Goal: Information Seeking & Learning: Learn about a topic

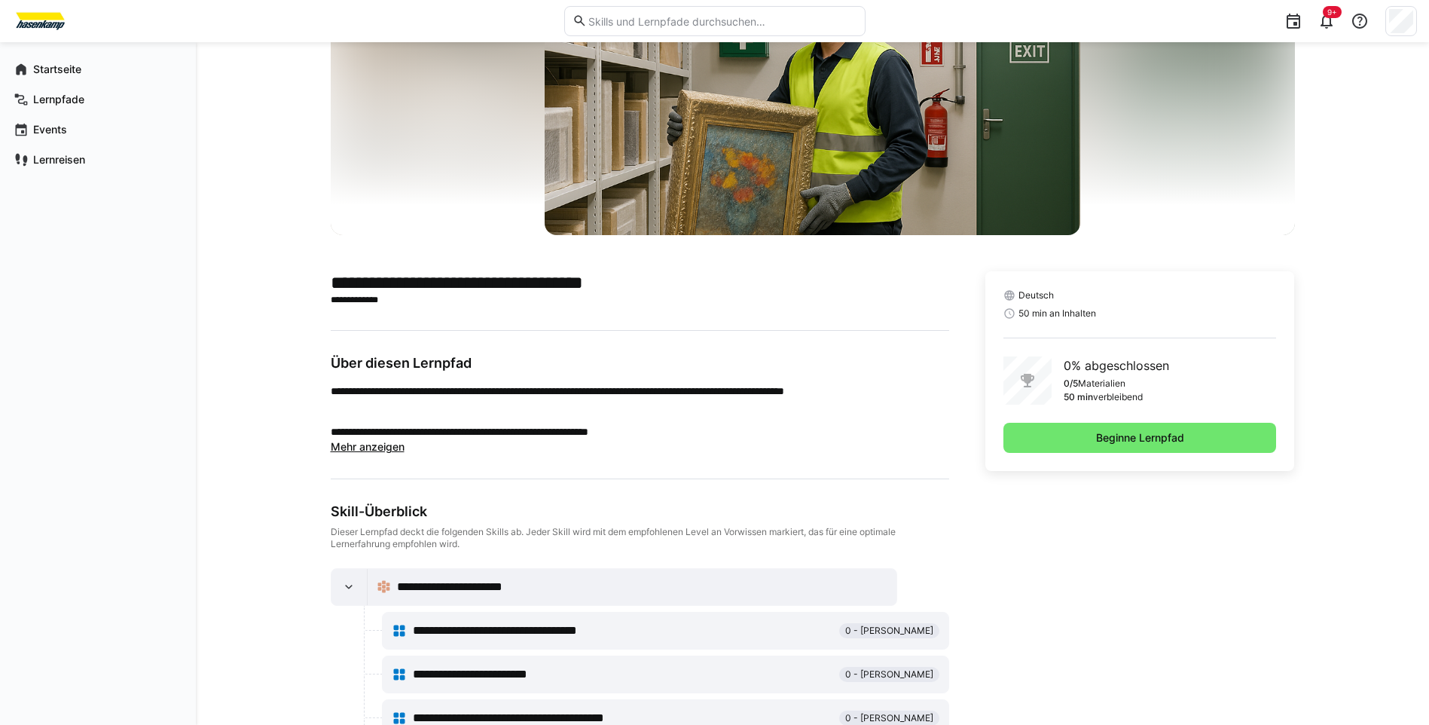
scroll to position [151, 0]
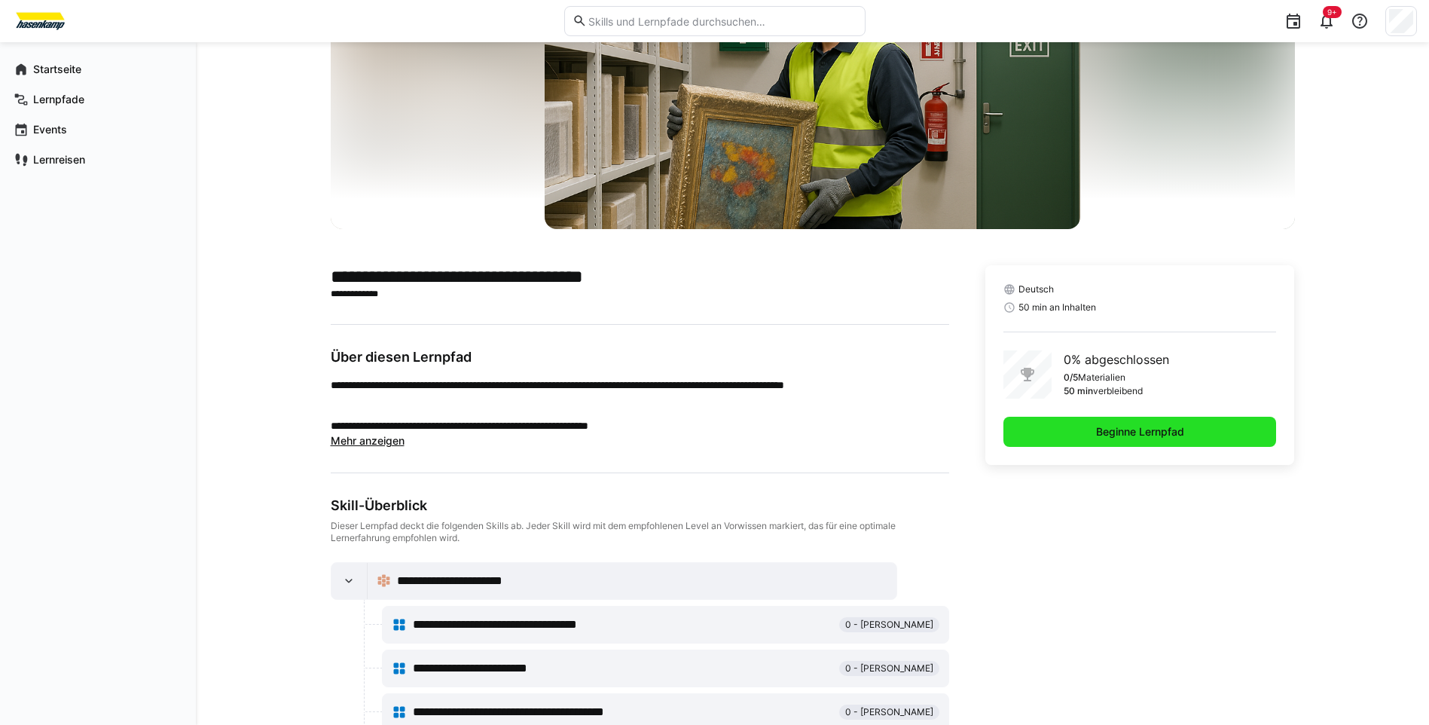
click at [1101, 432] on span "Beginne Lernpfad" at bounding box center [1140, 431] width 93 height 15
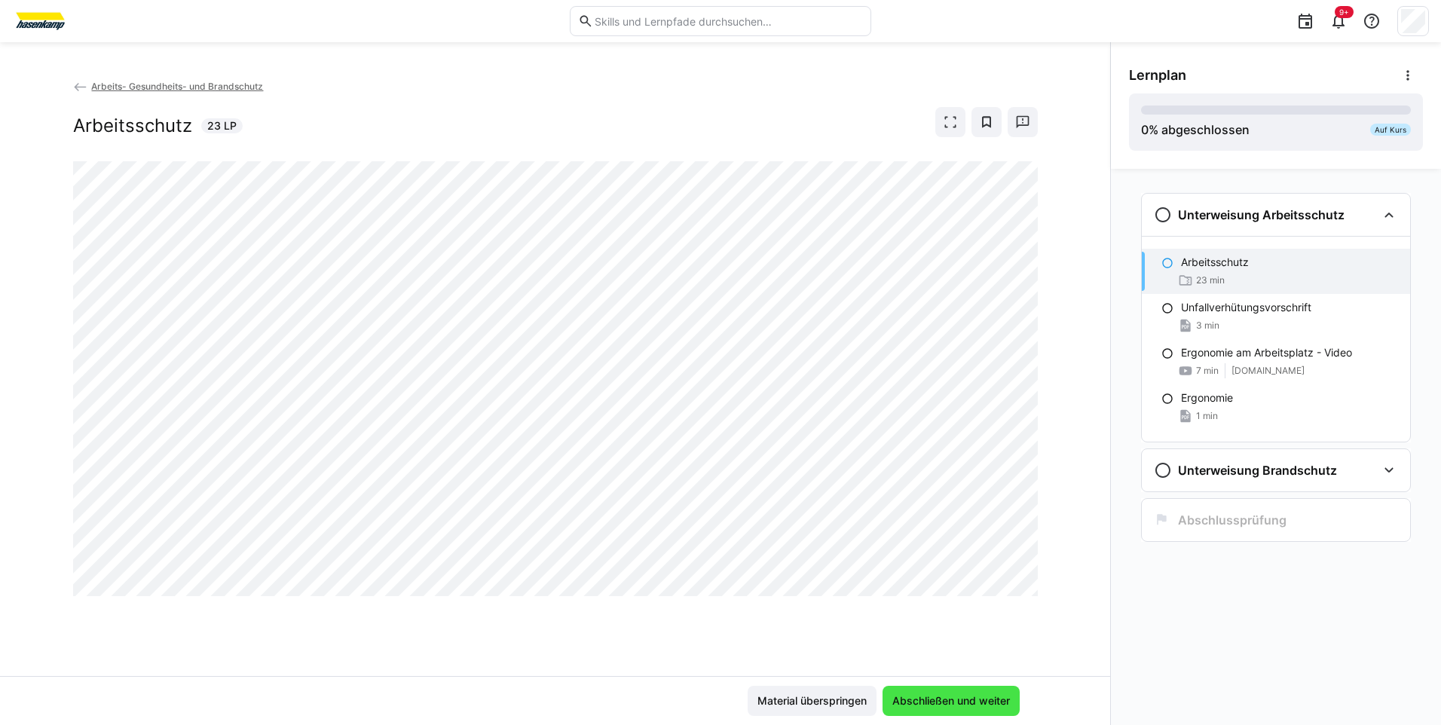
click at [949, 698] on span "Abschließen und weiter" at bounding box center [951, 700] width 122 height 15
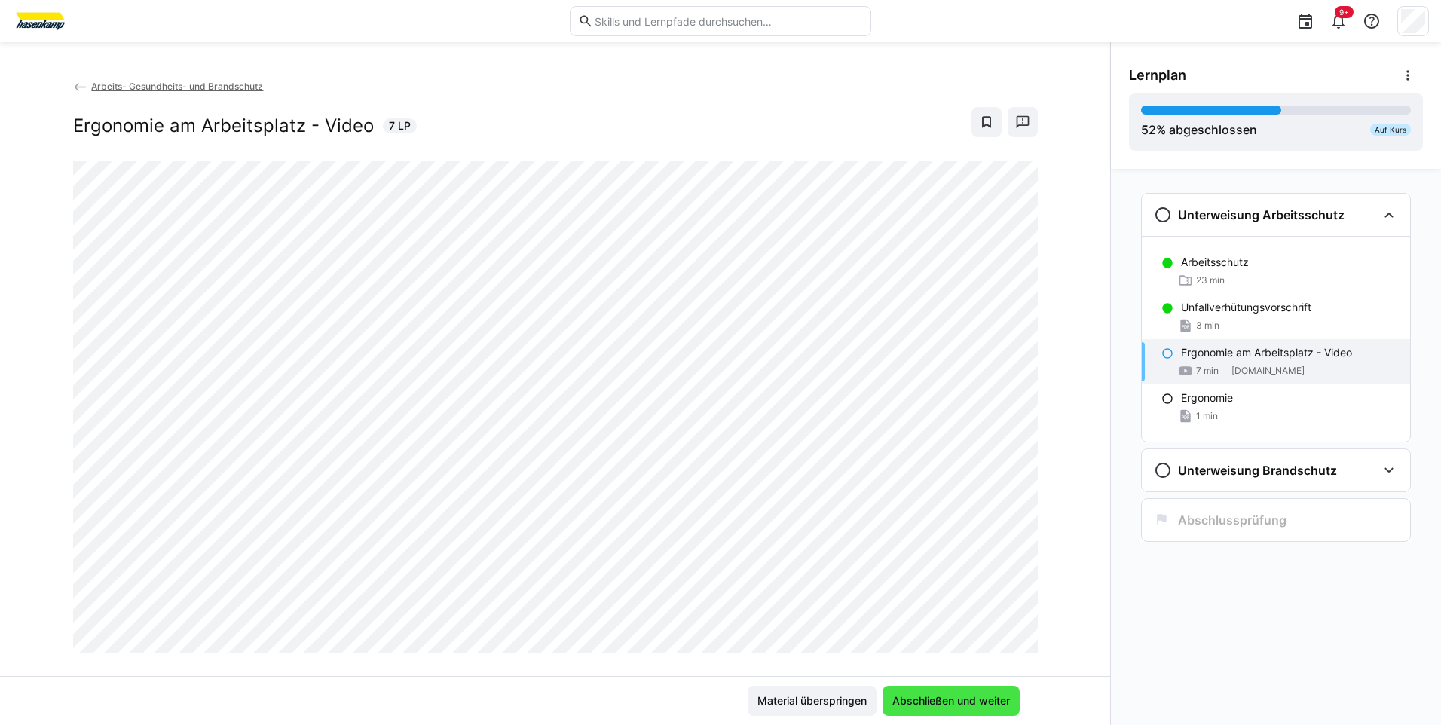
click at [917, 704] on span "Abschließen und weiter" at bounding box center [951, 700] width 122 height 15
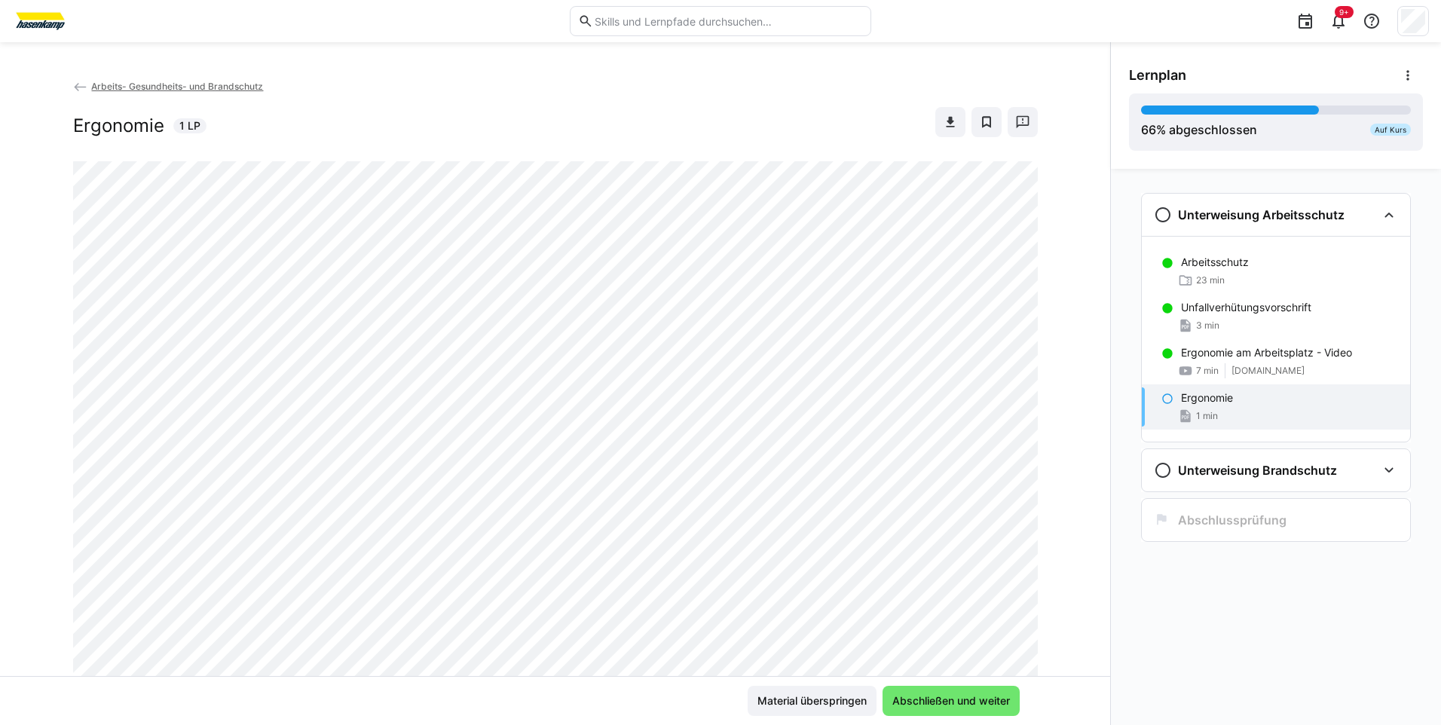
scroll to position [151, 0]
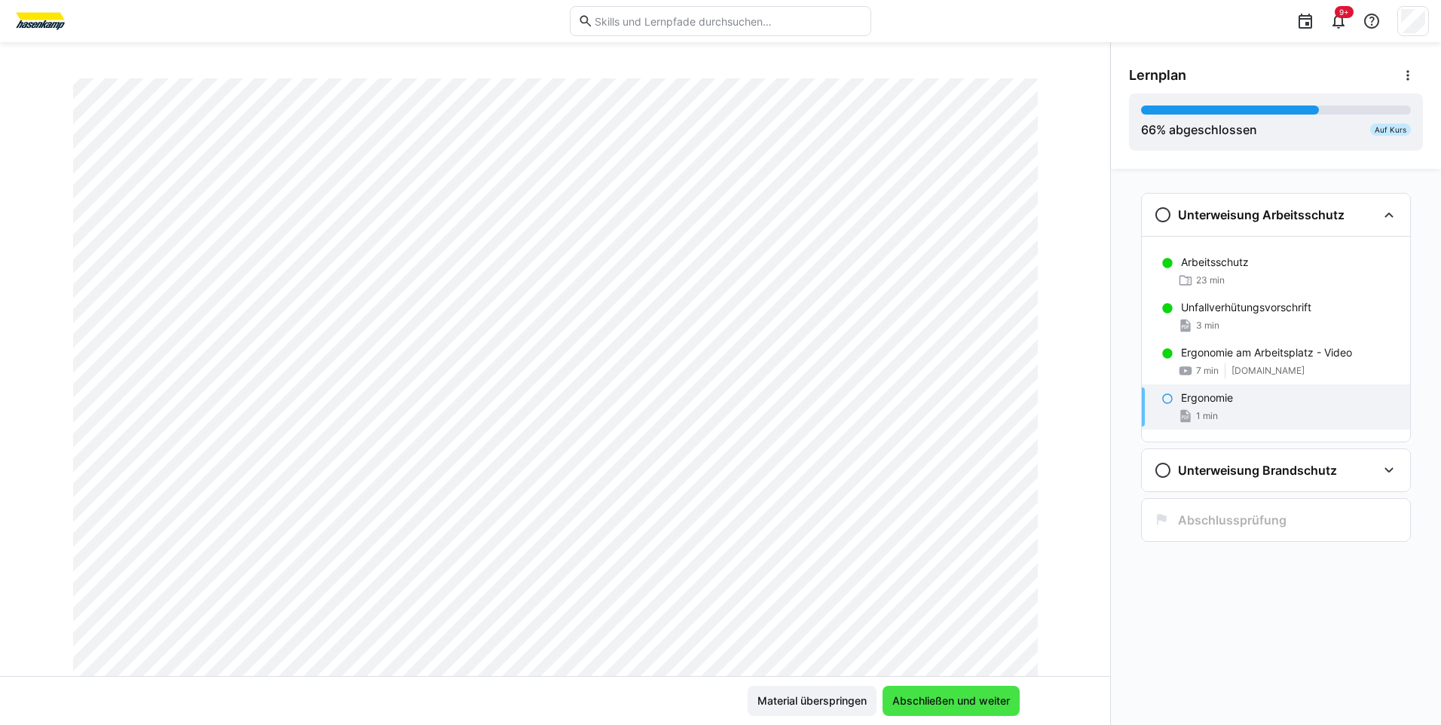
drag, startPoint x: 927, startPoint y: 702, endPoint x: 928, endPoint y: 692, distance: 10.6
click at [927, 701] on span "Abschließen und weiter" at bounding box center [951, 700] width 122 height 15
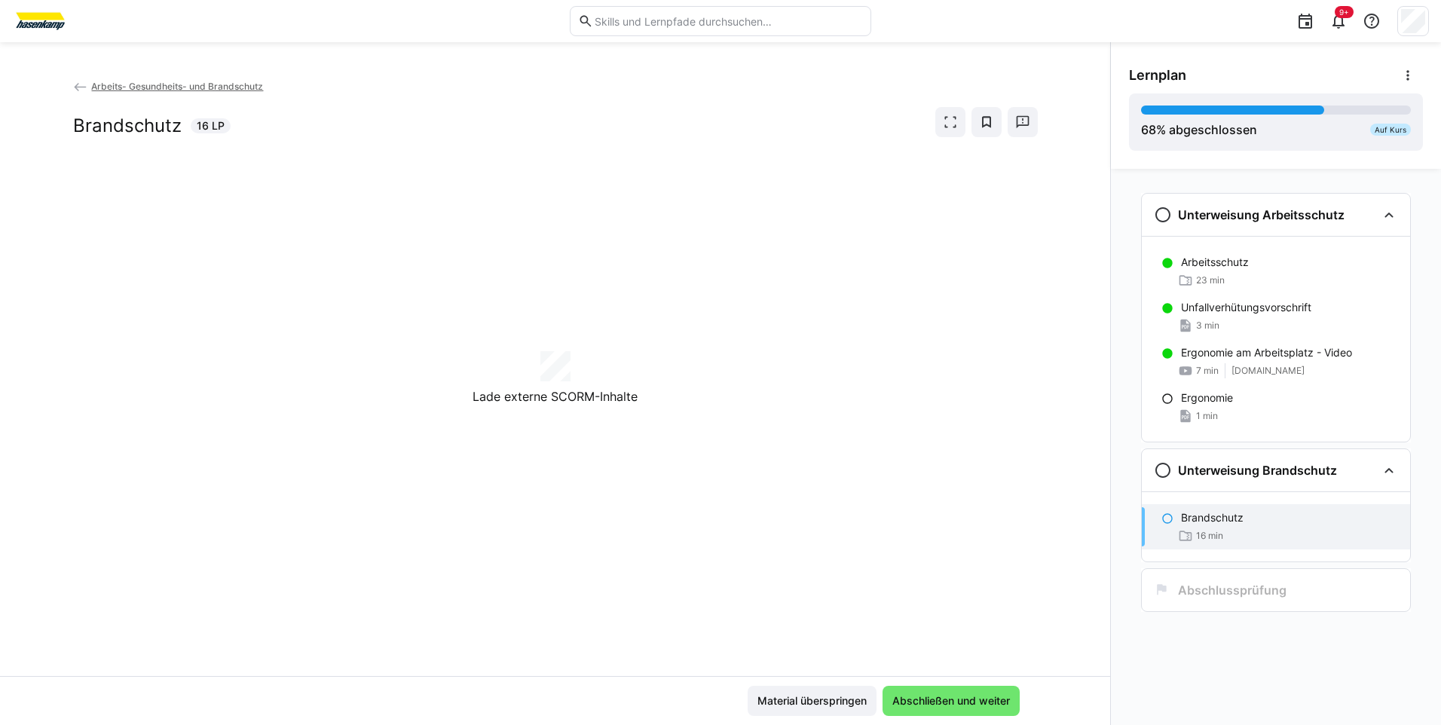
scroll to position [0, 0]
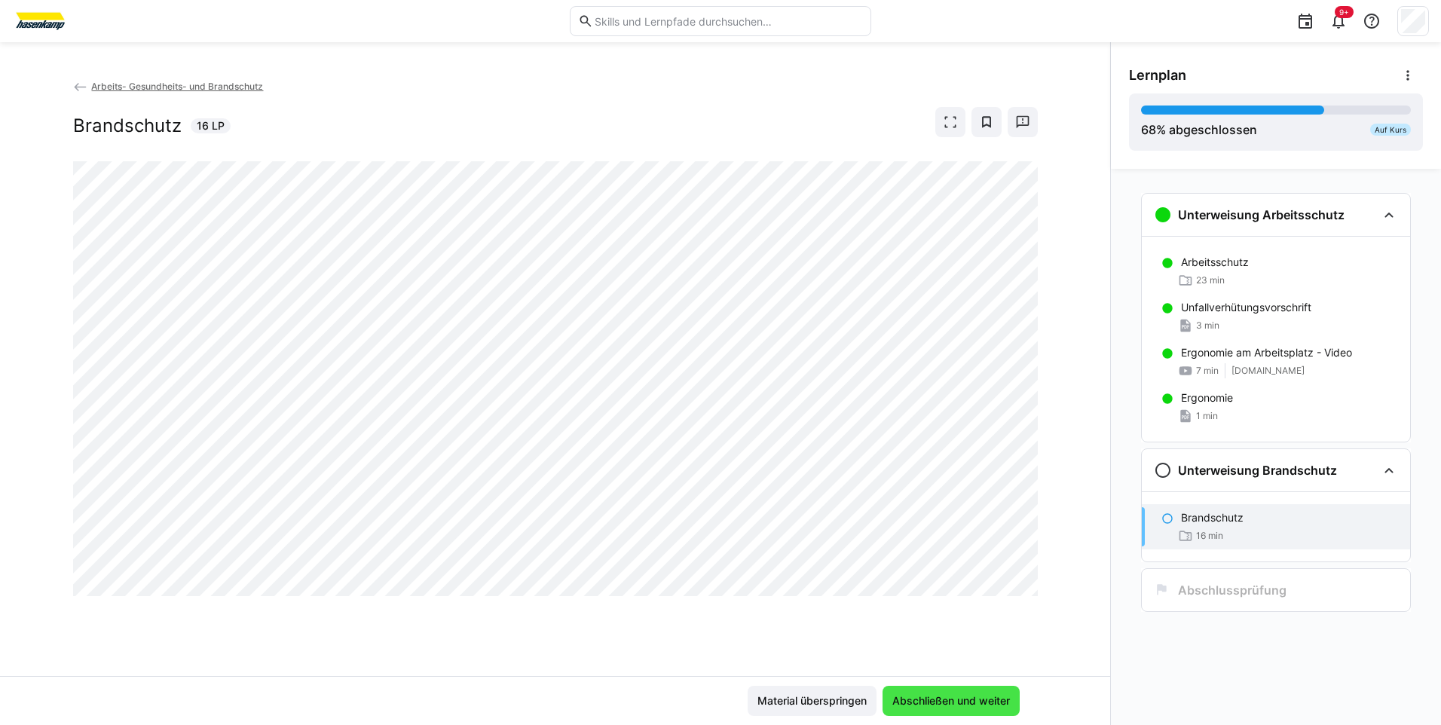
click at [924, 698] on span "Abschließen und weiter" at bounding box center [951, 700] width 122 height 15
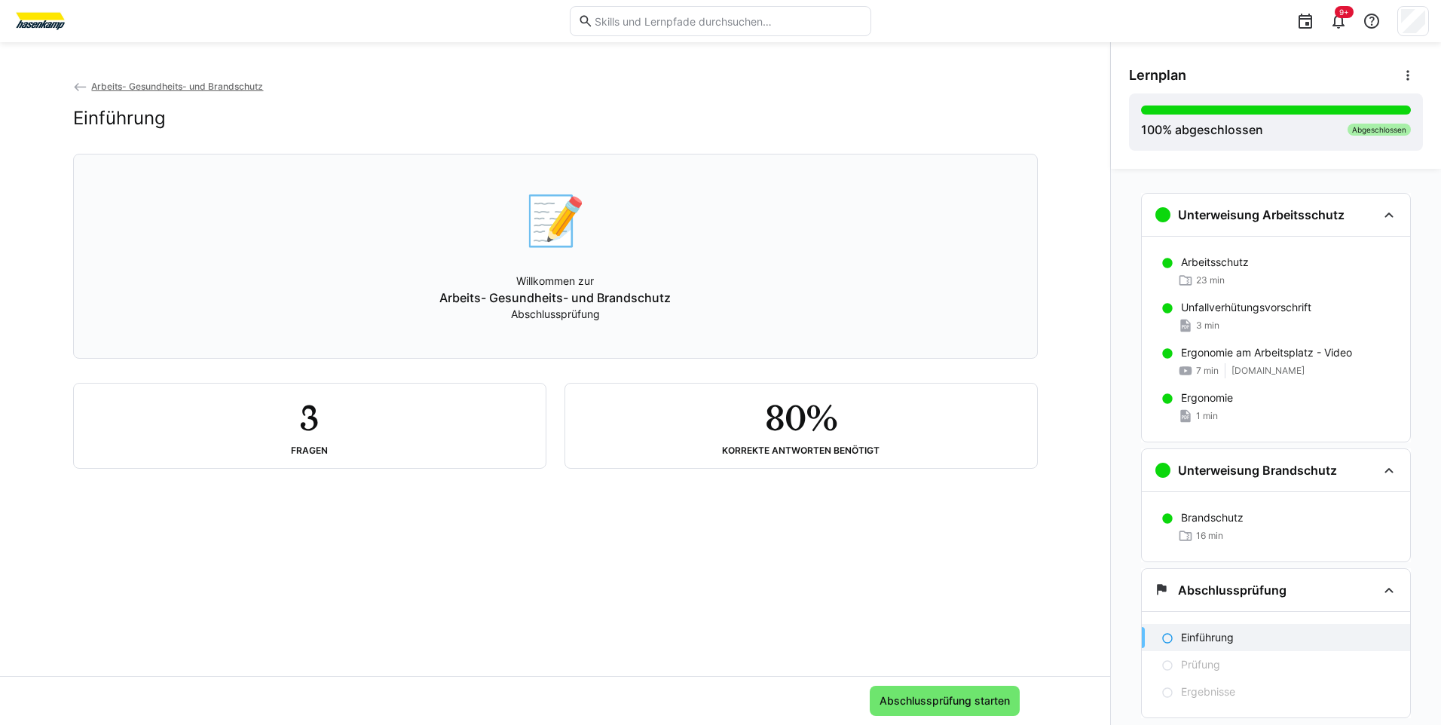
click at [564, 293] on p "Arbeits- Gesundheits- und Brandschutz" at bounding box center [554, 298] width 231 height 18
click at [960, 704] on span "Abschlussprüfung starten" at bounding box center [944, 700] width 135 height 15
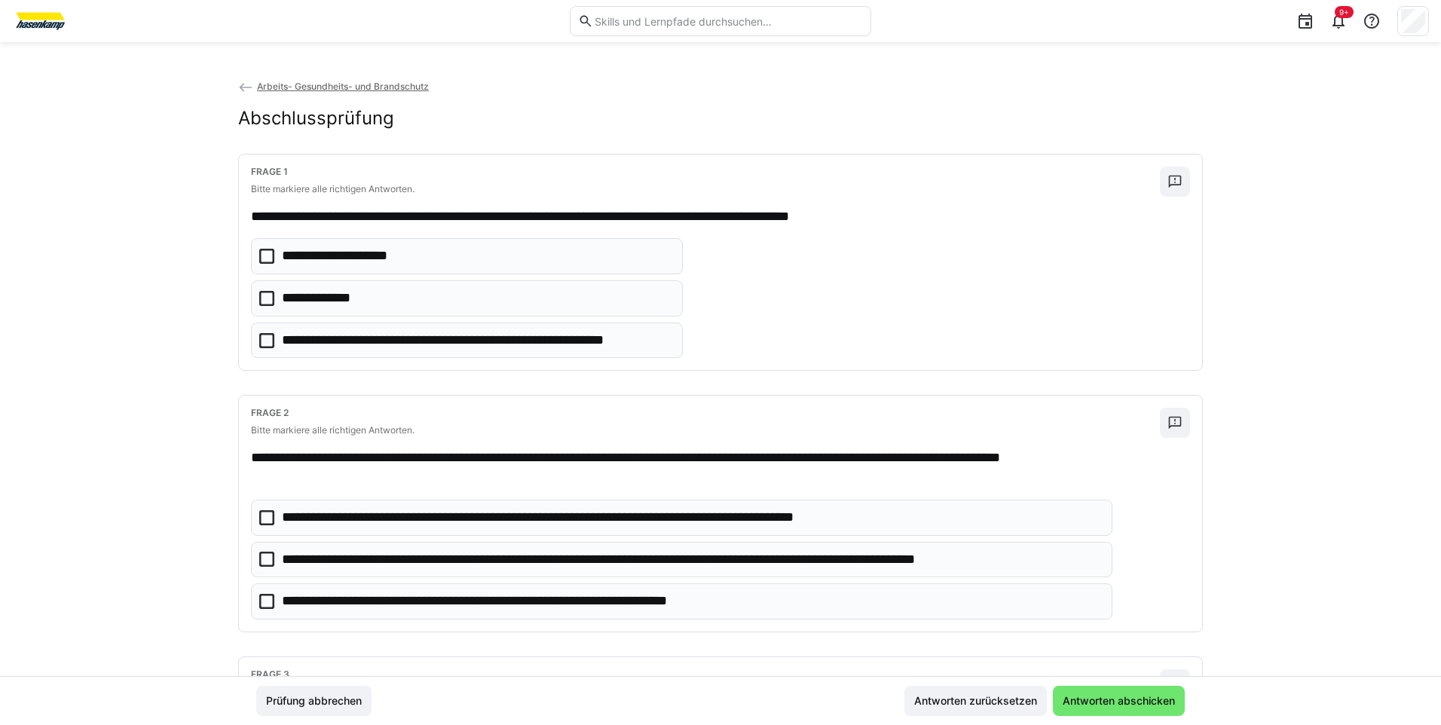
drag, startPoint x: 263, startPoint y: 299, endPoint x: 324, endPoint y: 344, distance: 75.9
click at [263, 298] on icon at bounding box center [266, 298] width 15 height 15
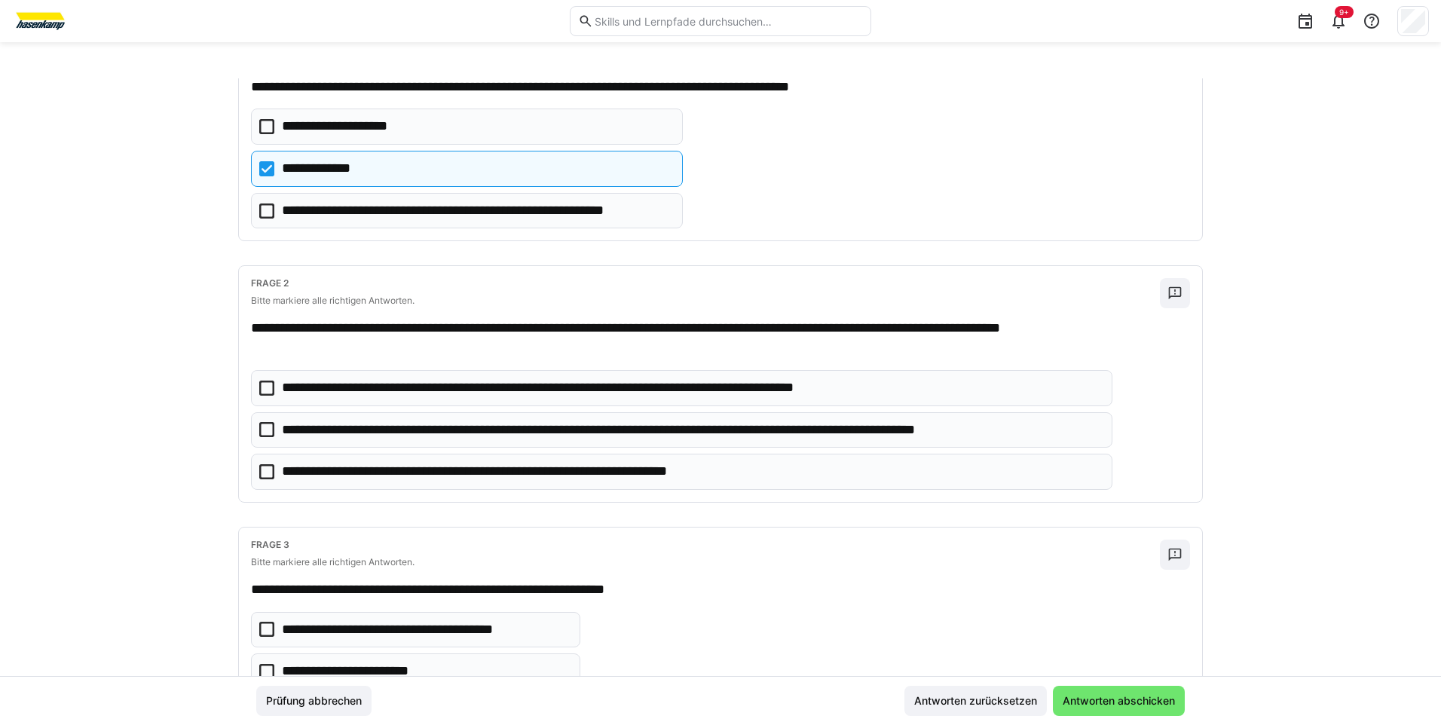
scroll to position [151, 0]
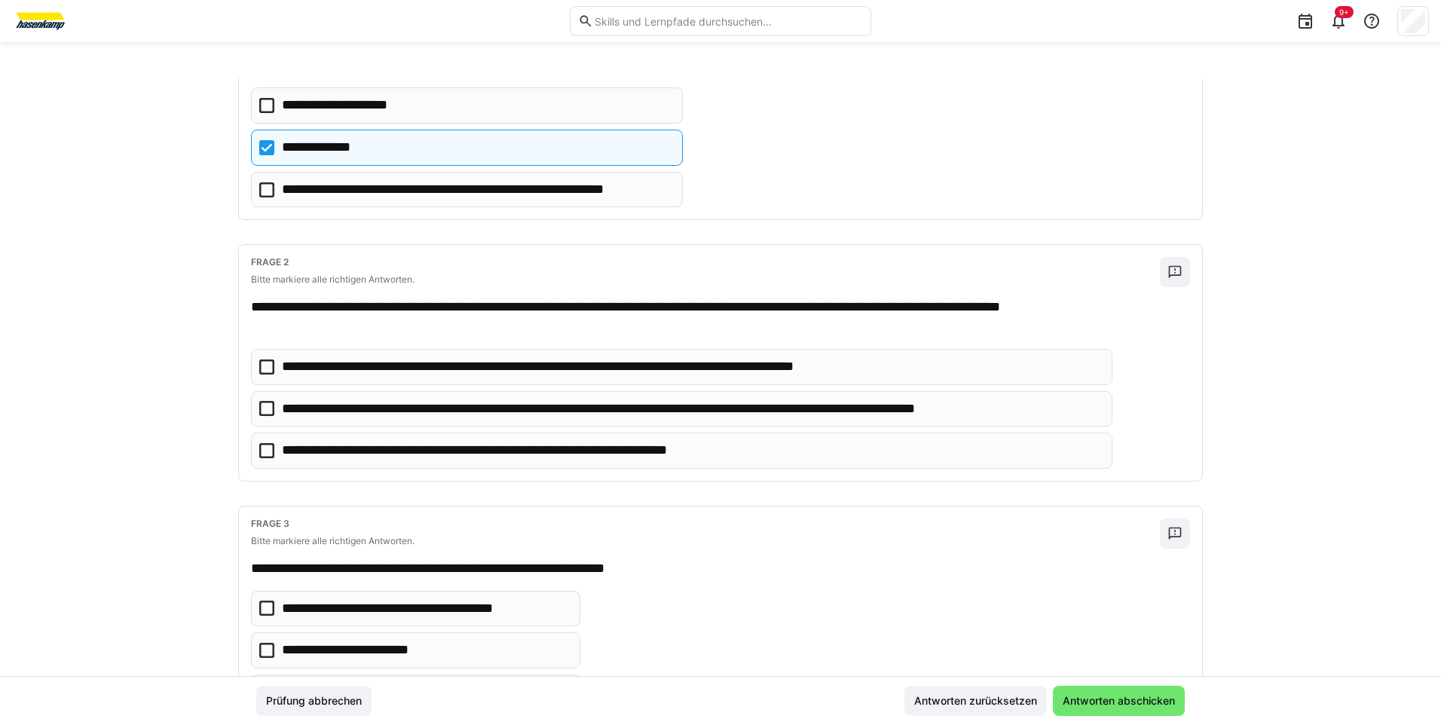
click at [261, 409] on icon at bounding box center [266, 408] width 15 height 15
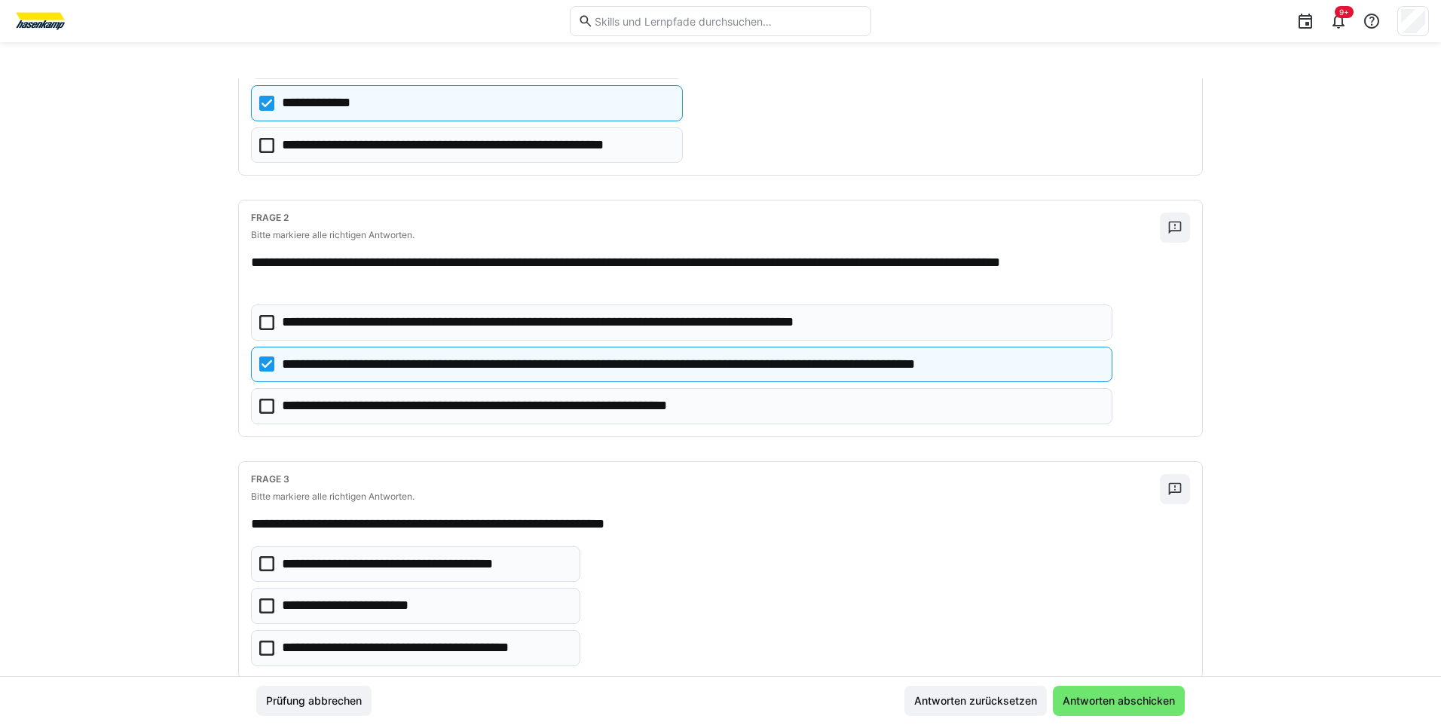
scroll to position [234, 0]
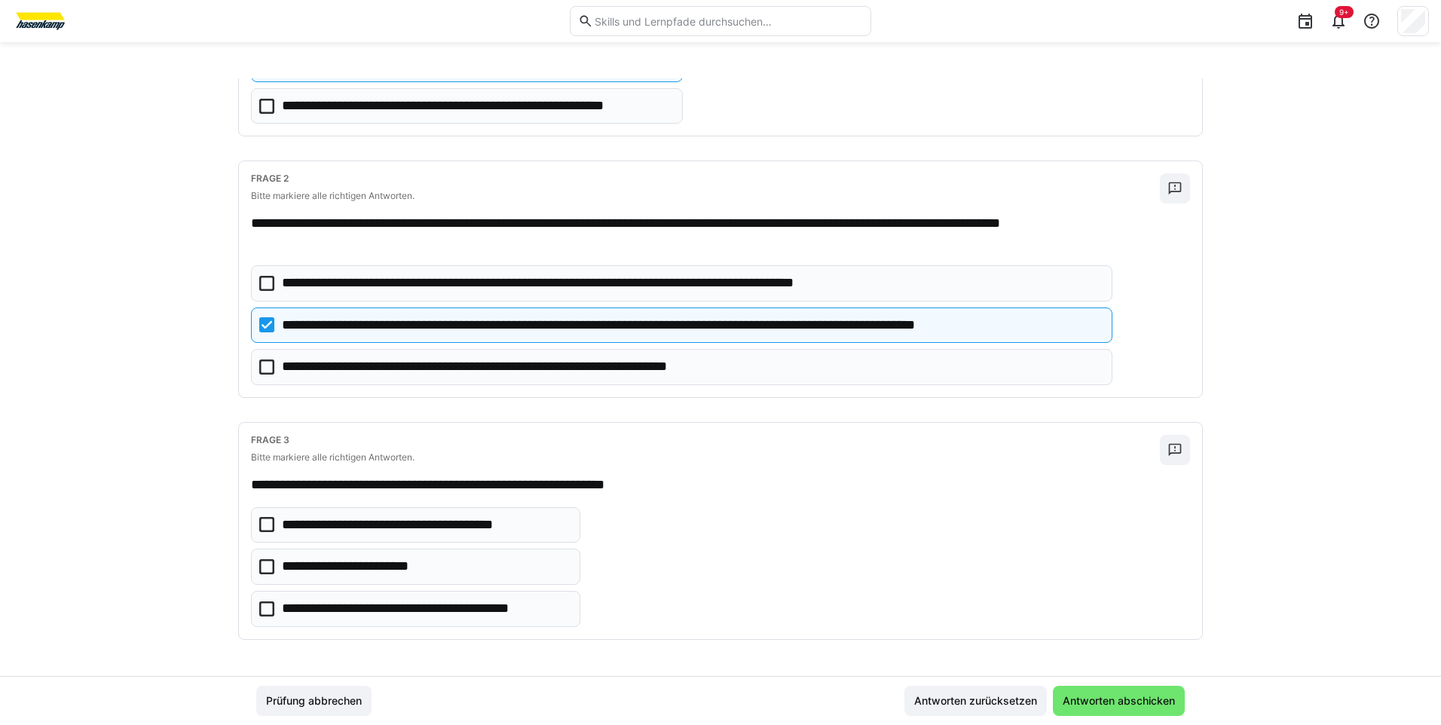
click at [259, 607] on icon at bounding box center [266, 608] width 15 height 15
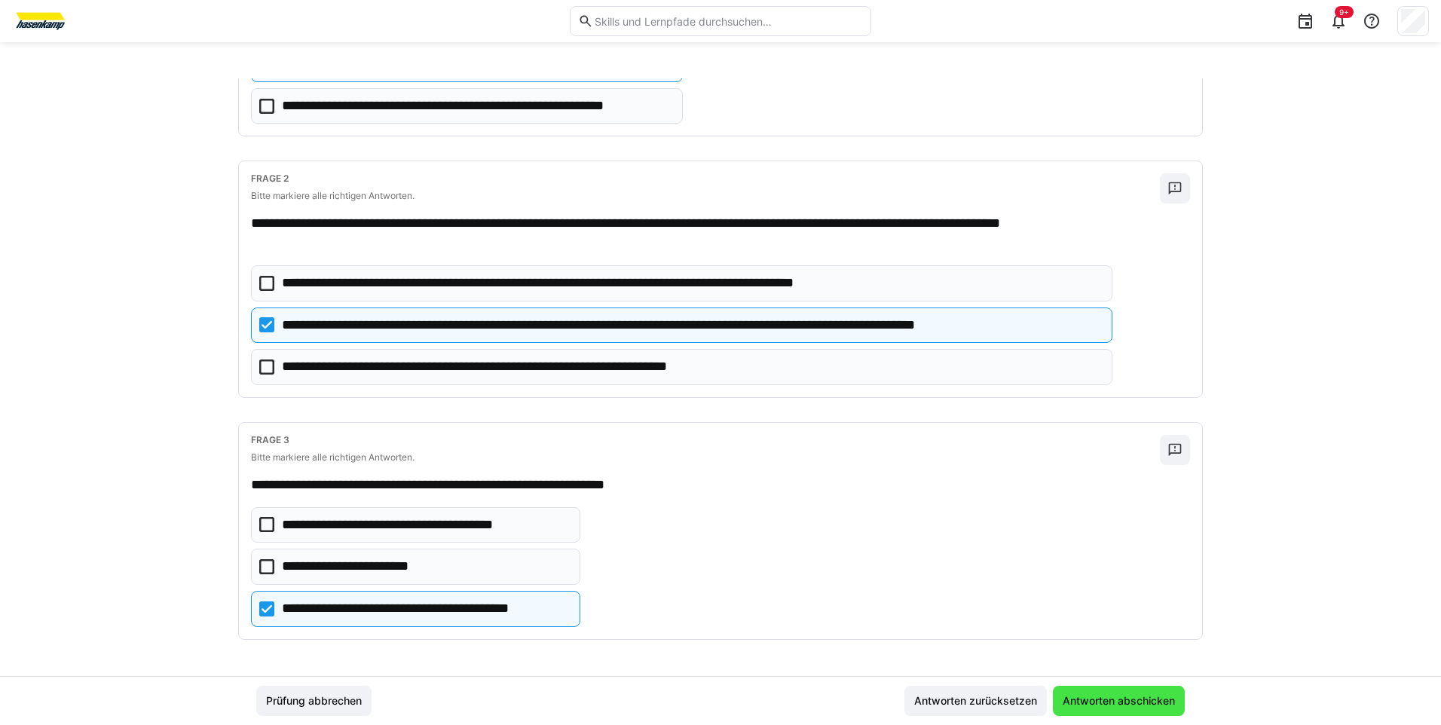
click at [1113, 699] on span "Antworten abschicken" at bounding box center [1118, 700] width 117 height 15
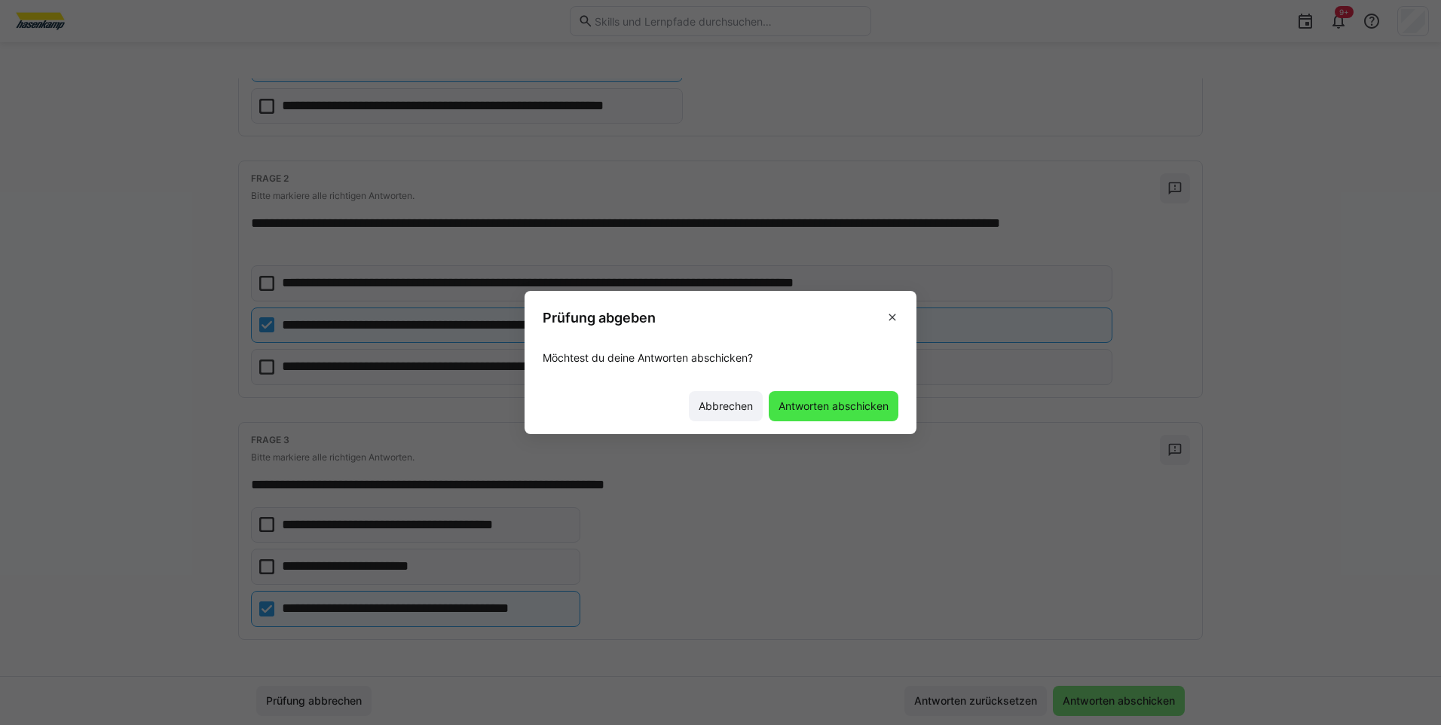
click at [839, 419] on span "Antworten abschicken" at bounding box center [833, 406] width 130 height 30
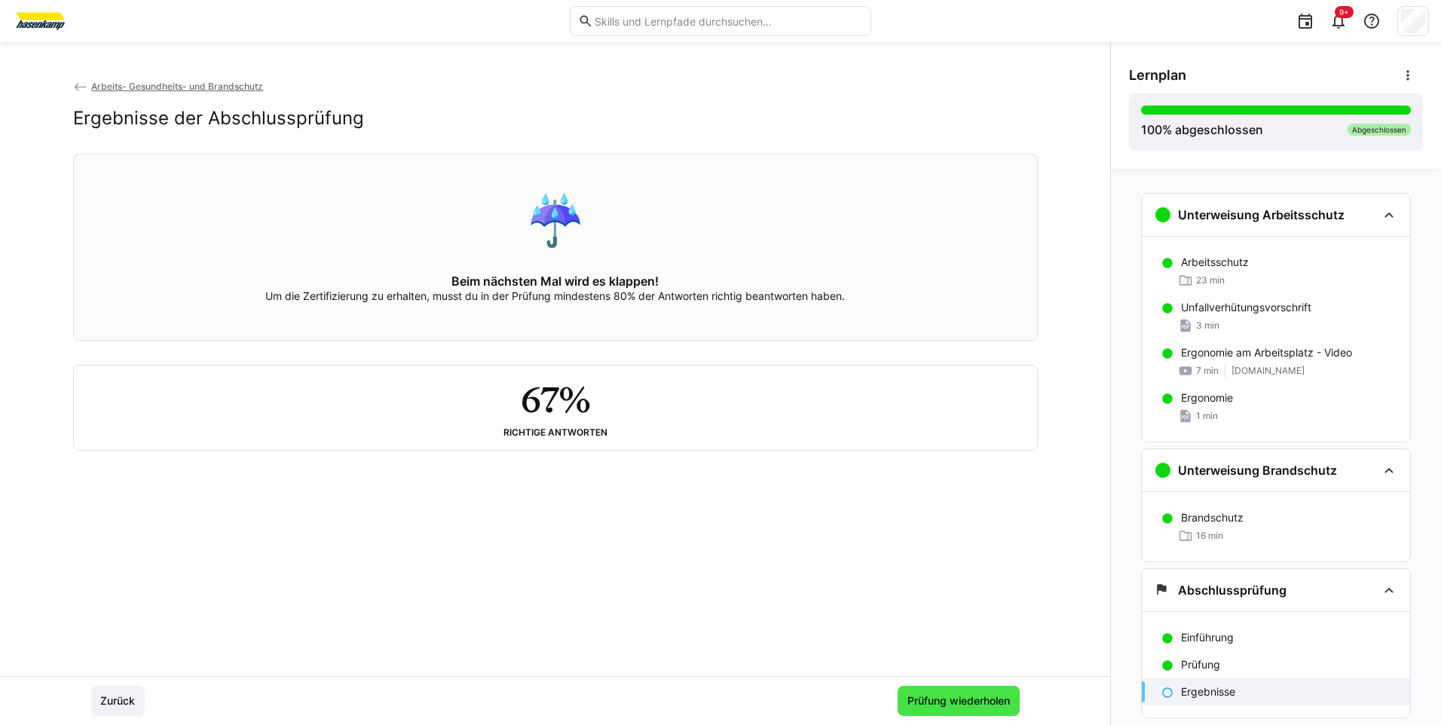
click at [939, 701] on span "Prüfung wiederholen" at bounding box center [958, 700] width 107 height 15
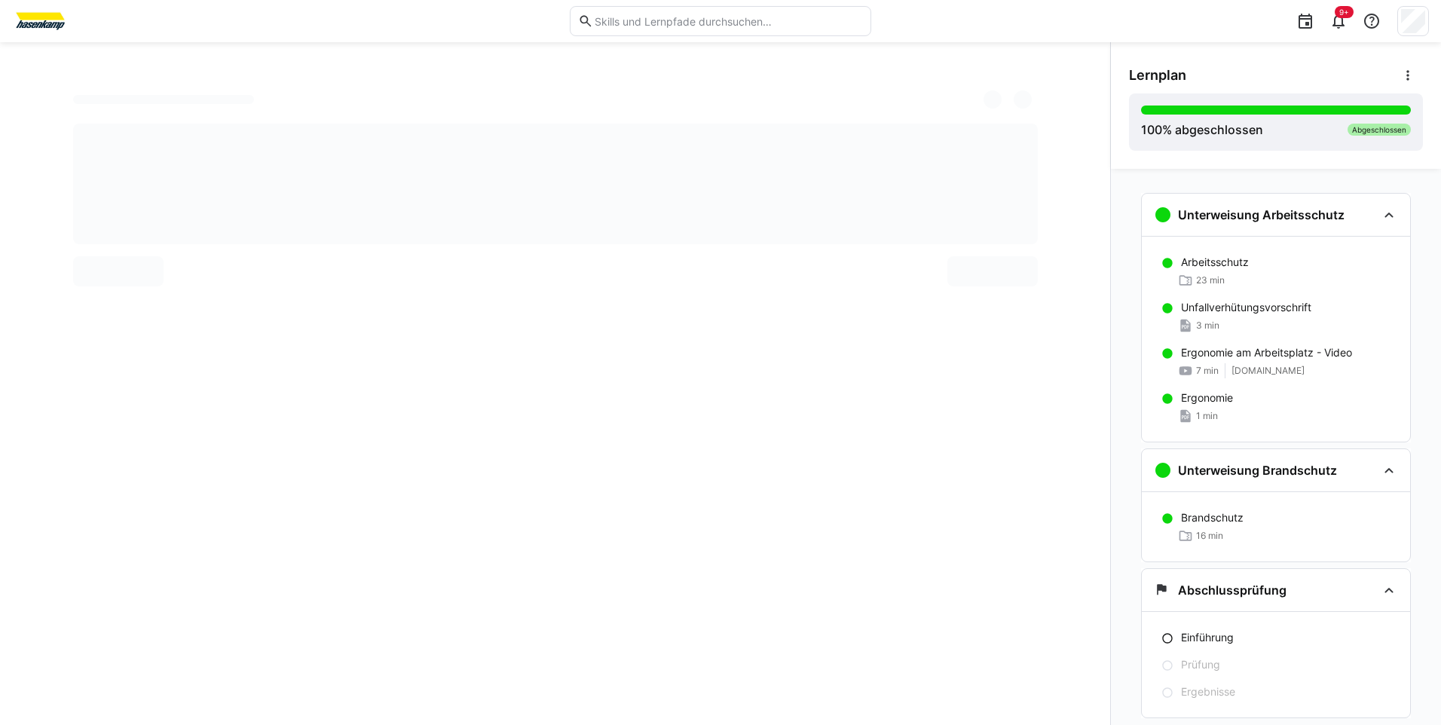
scroll to position [40, 0]
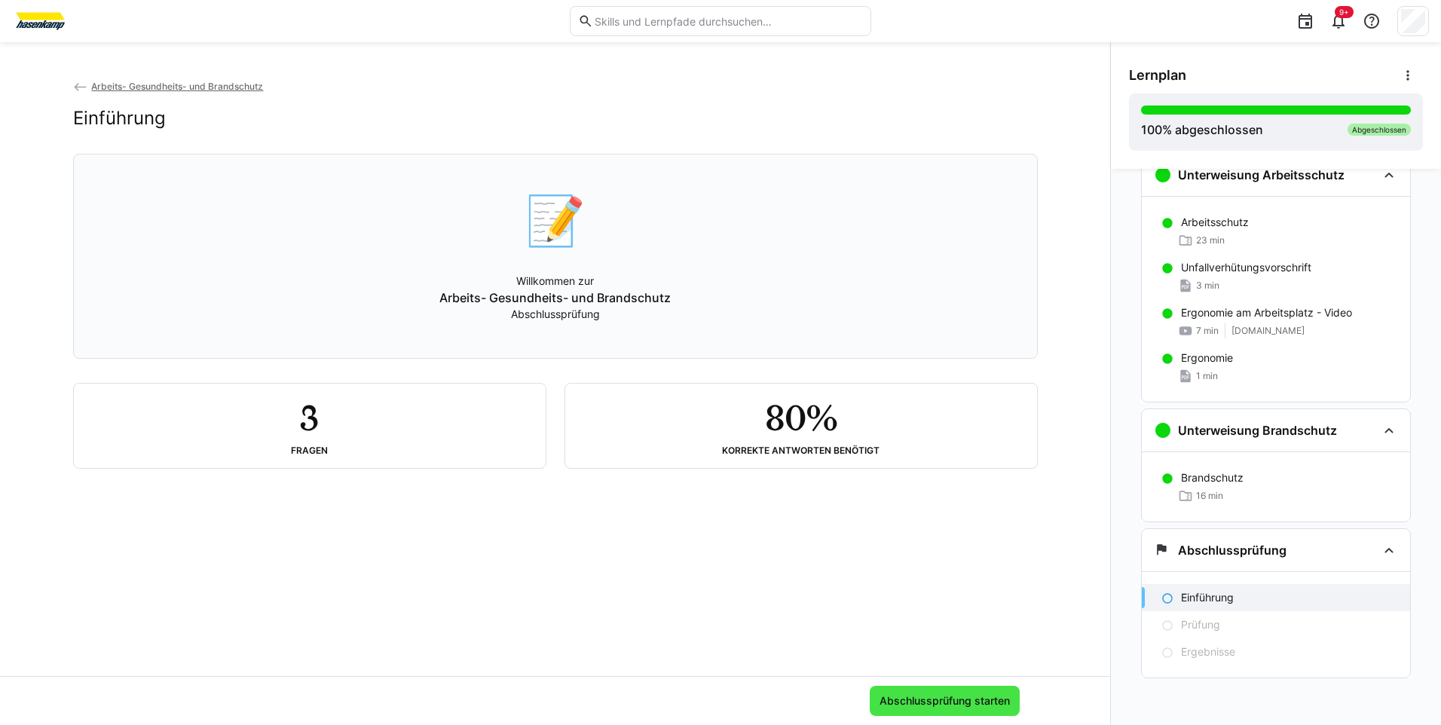
click at [959, 698] on span "Abschlussprüfung starten" at bounding box center [944, 700] width 135 height 15
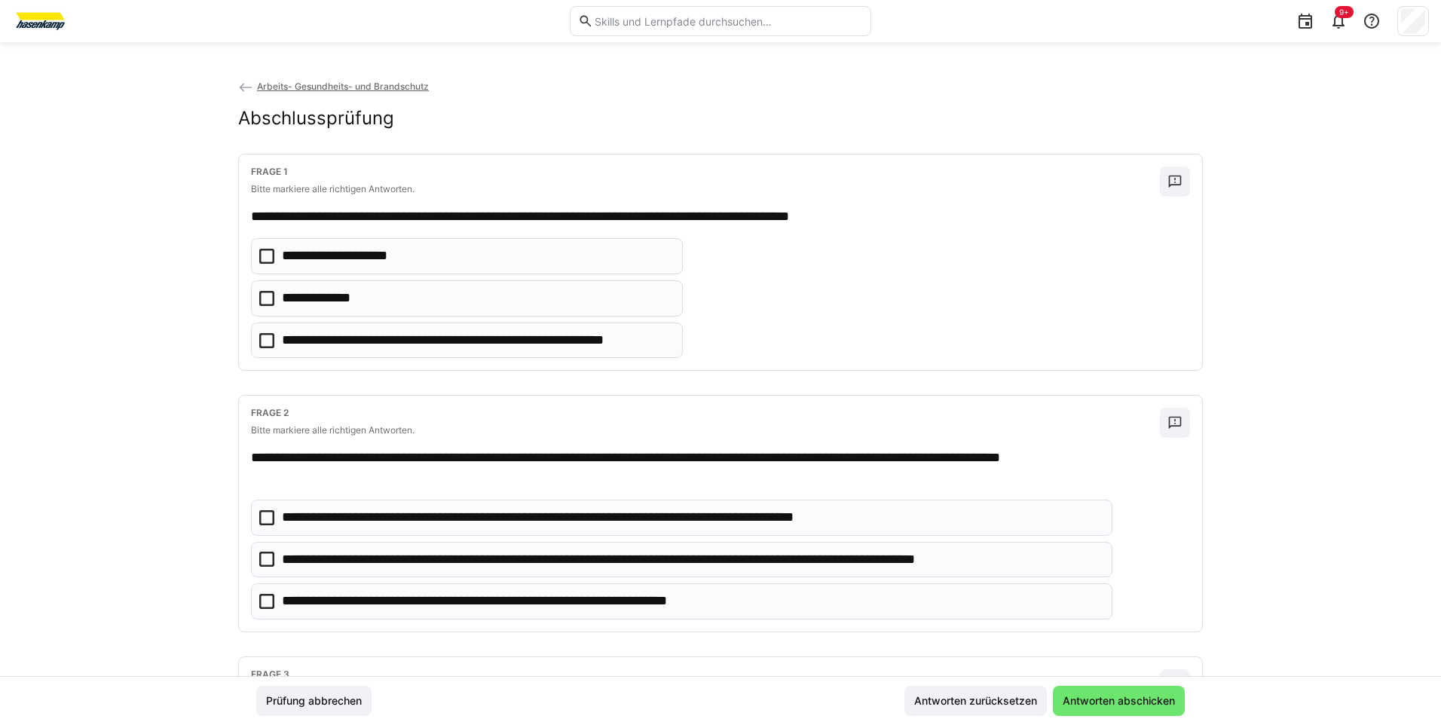
click at [265, 257] on icon at bounding box center [266, 256] width 15 height 15
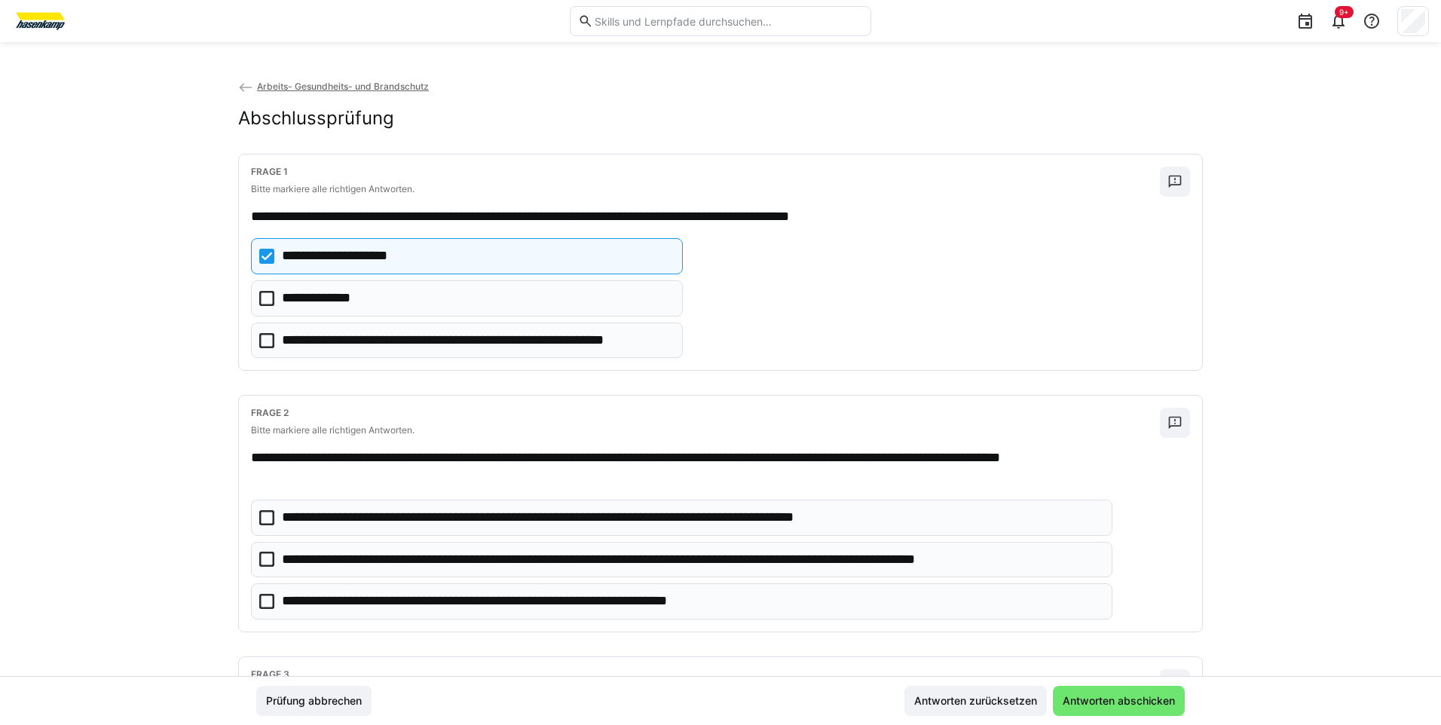
click at [263, 296] on icon at bounding box center [266, 298] width 15 height 15
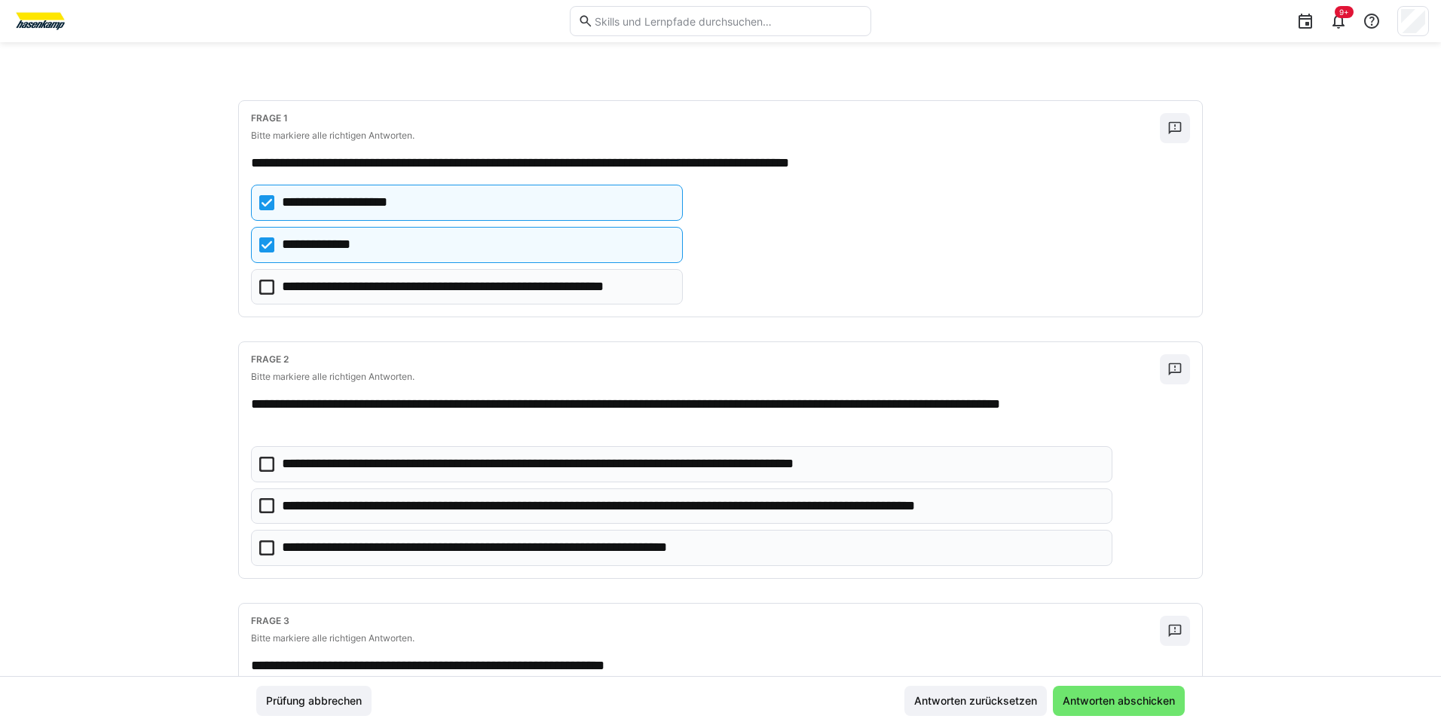
scroll to position [75, 0]
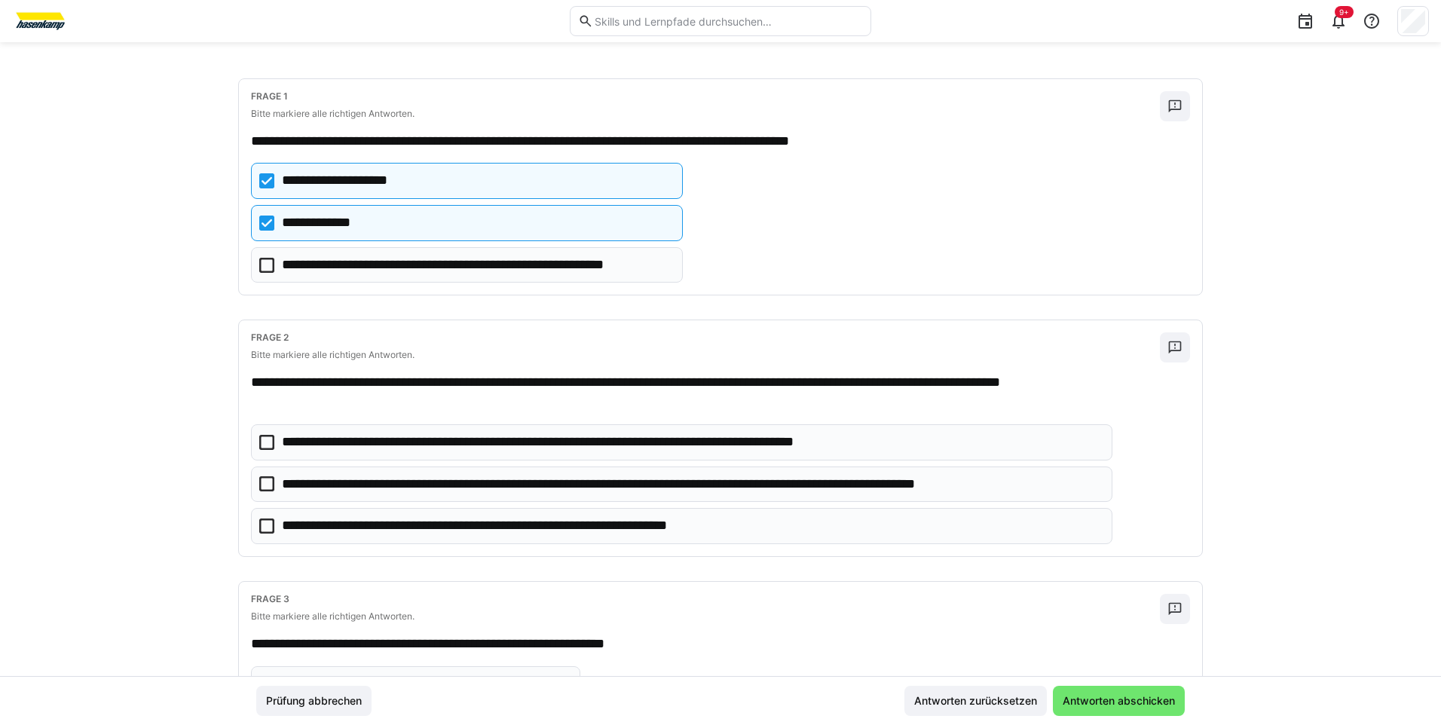
click at [259, 480] on icon at bounding box center [266, 483] width 15 height 15
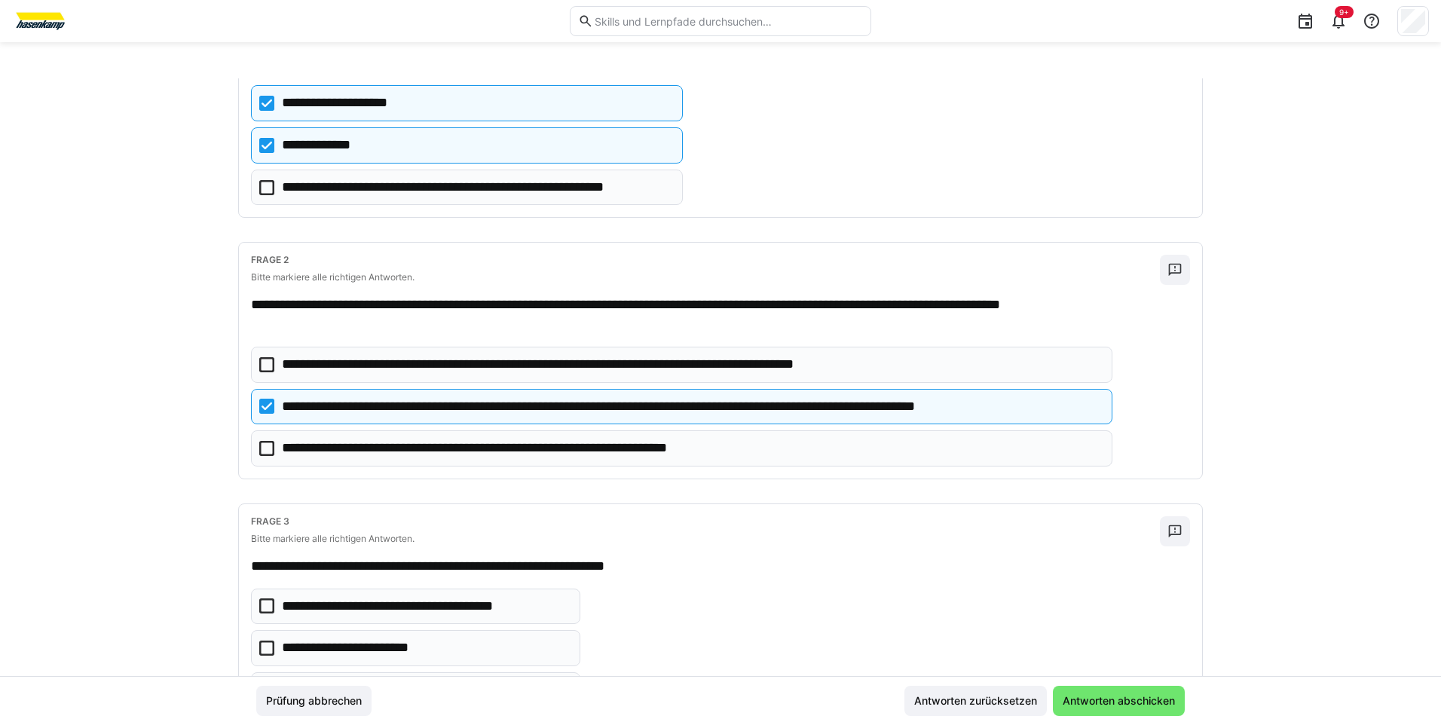
scroll to position [234, 0]
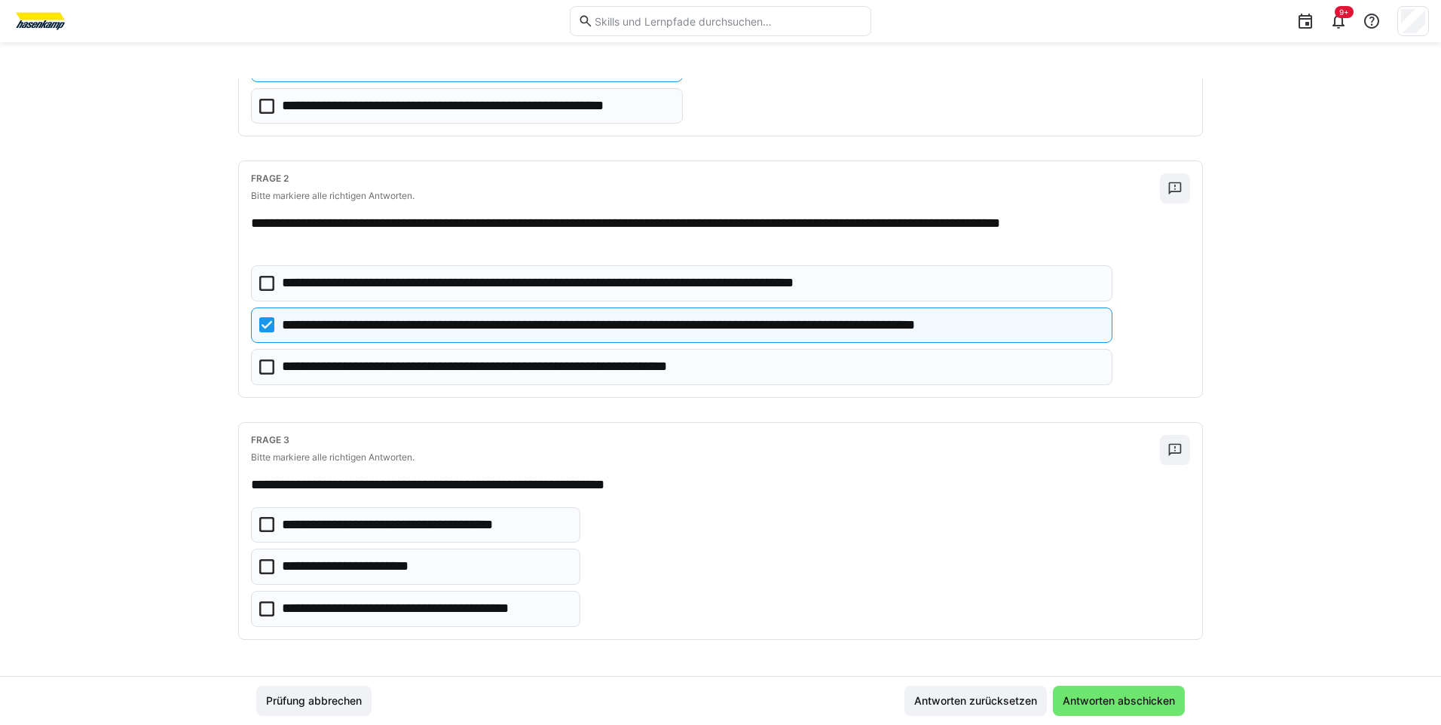
click at [266, 606] on icon at bounding box center [266, 608] width 15 height 15
click at [266, 367] on icon at bounding box center [266, 366] width 15 height 15
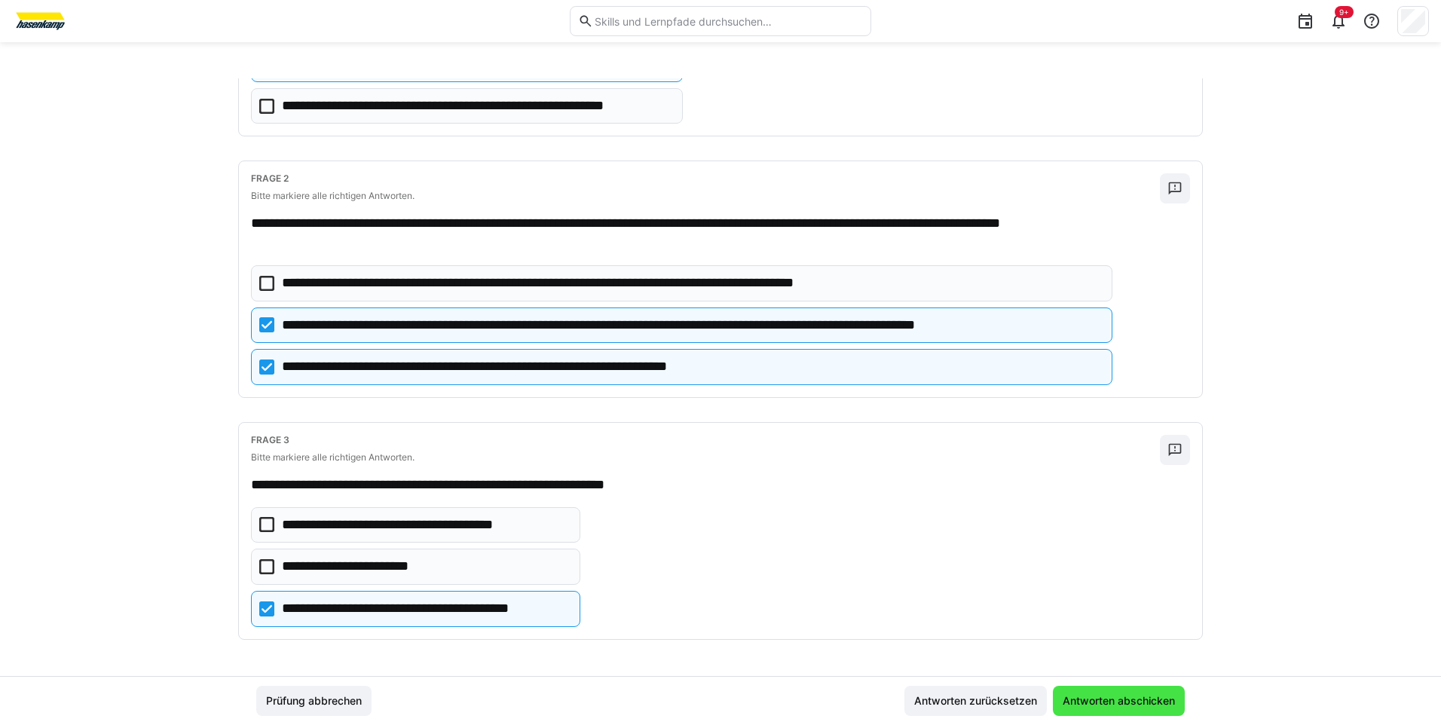
click at [1103, 700] on span "Antworten abschicken" at bounding box center [1118, 700] width 117 height 15
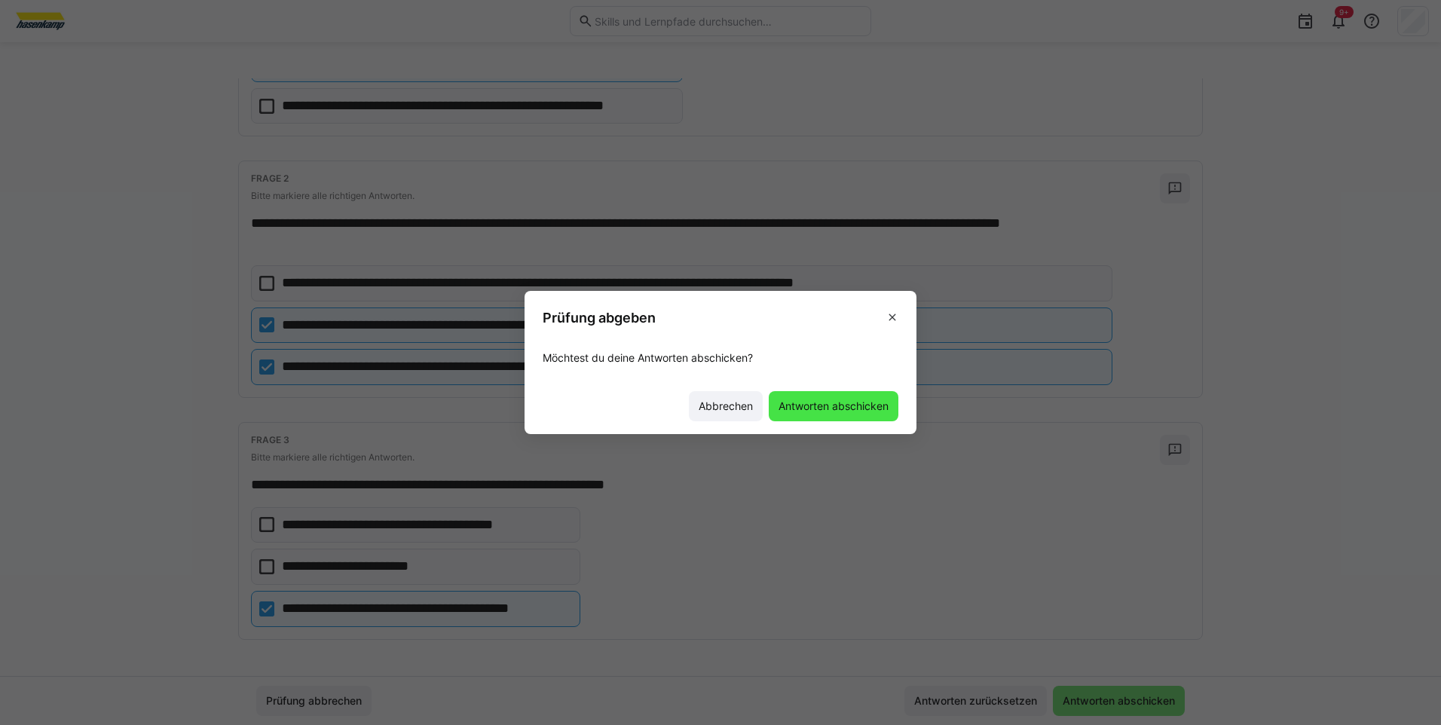
click at [869, 394] on span "Antworten abschicken" at bounding box center [833, 406] width 130 height 30
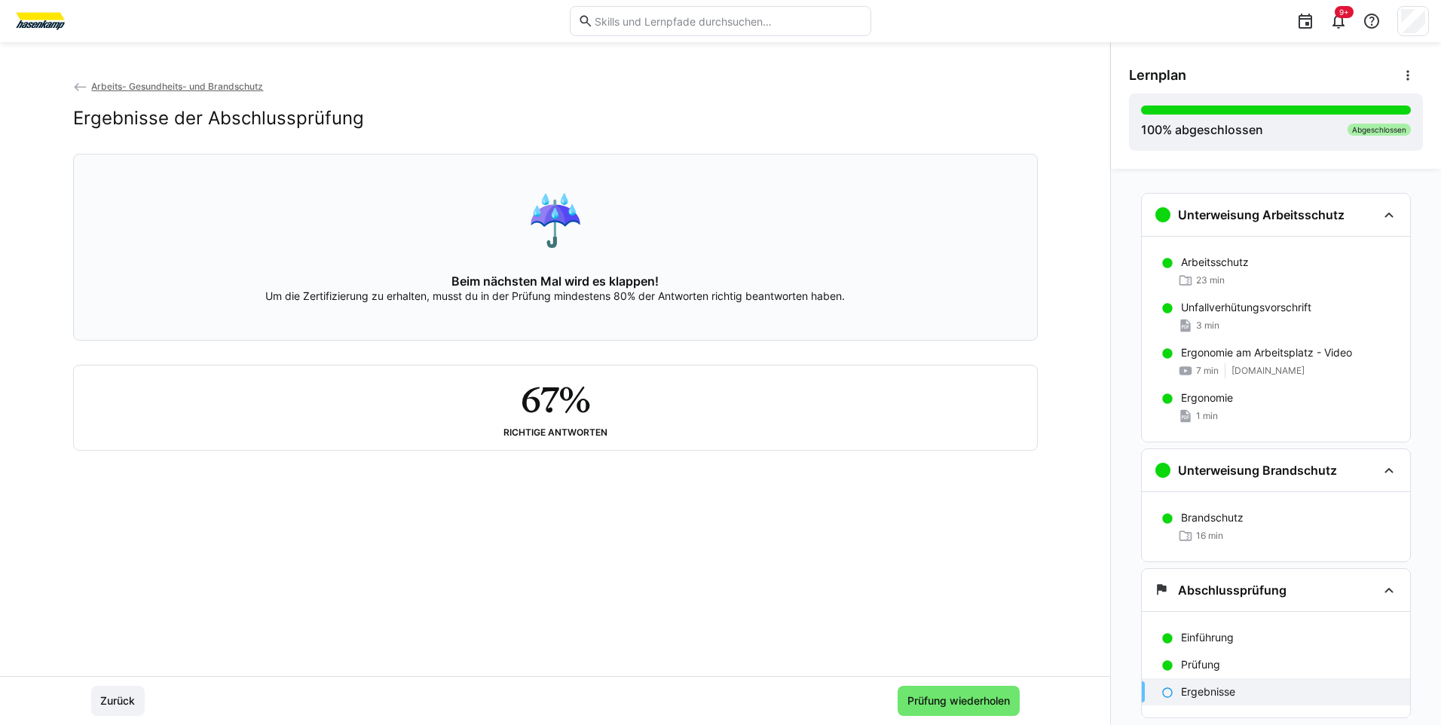
click at [948, 698] on span "Prüfung wiederholen" at bounding box center [958, 700] width 107 height 15
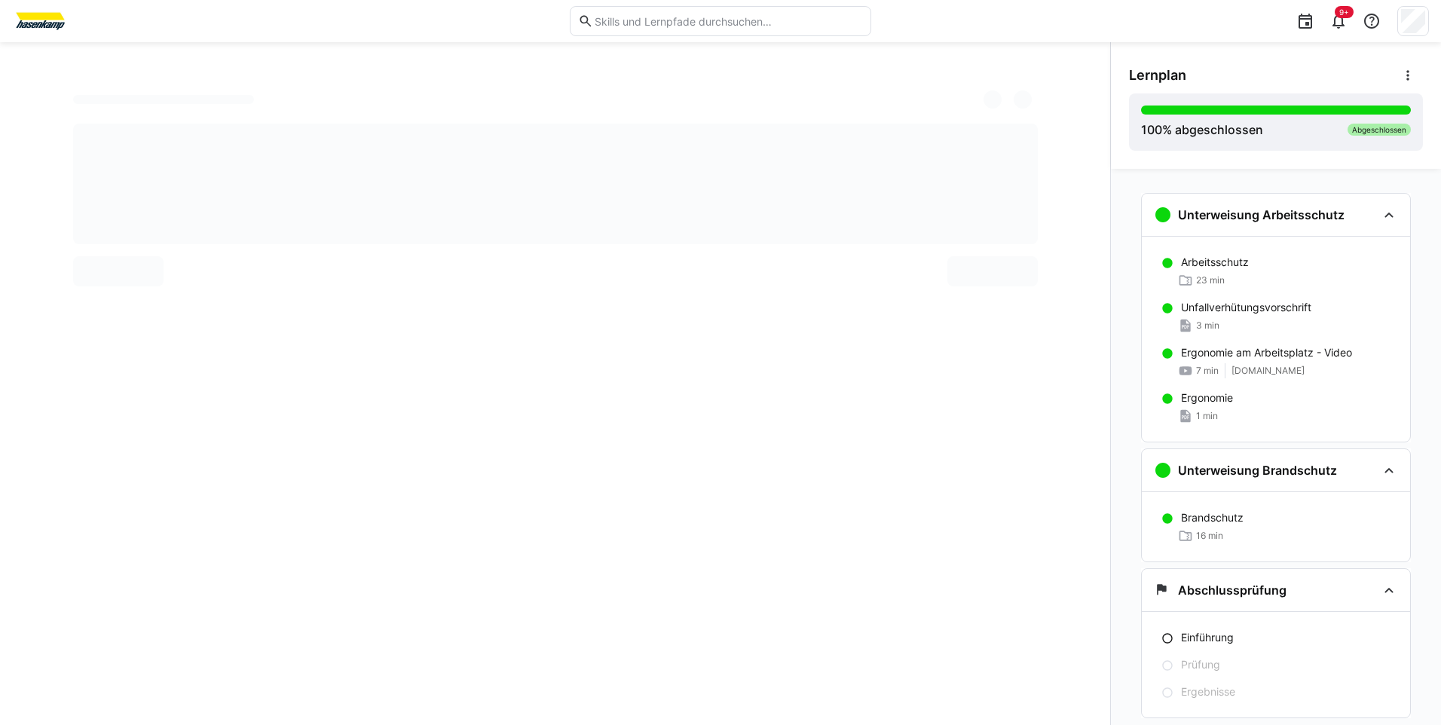
scroll to position [40, 0]
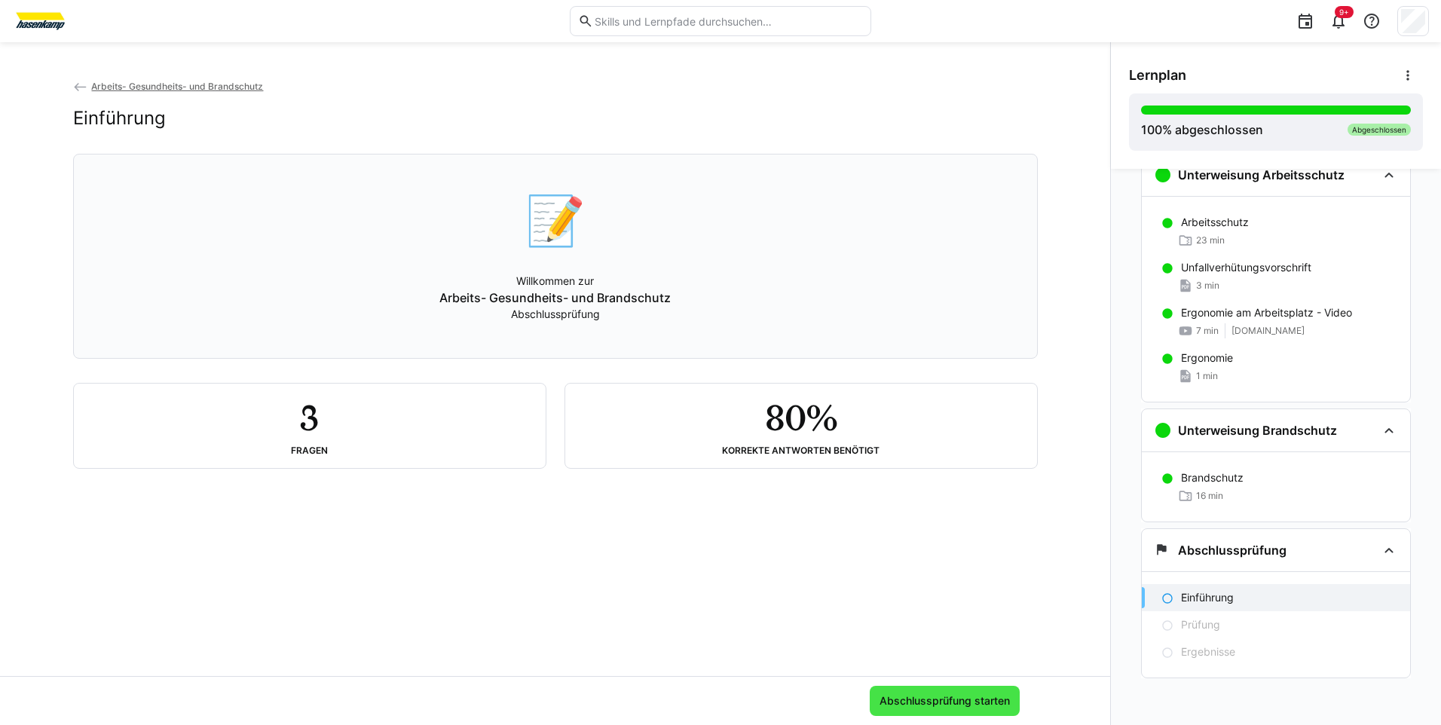
click at [914, 697] on span "Abschlussprüfung starten" at bounding box center [944, 700] width 135 height 15
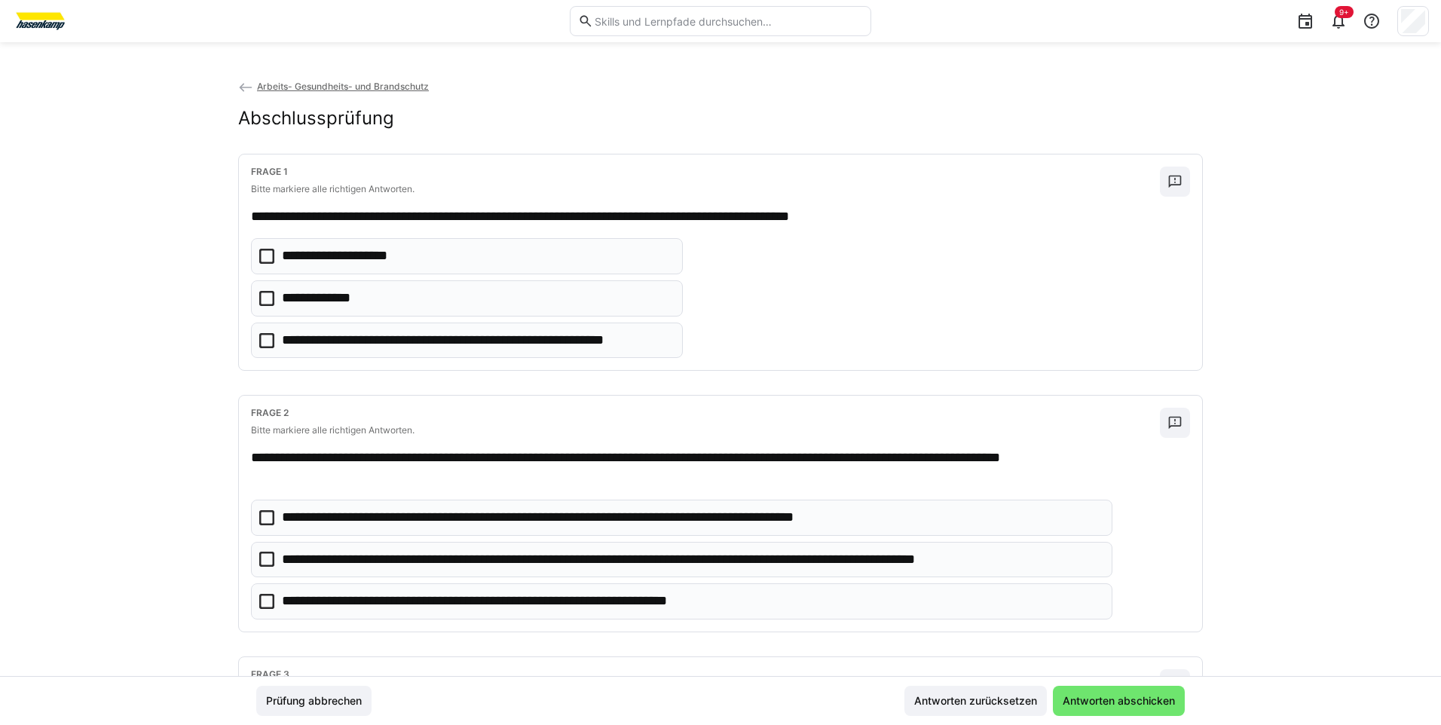
click at [267, 293] on icon at bounding box center [266, 298] width 15 height 15
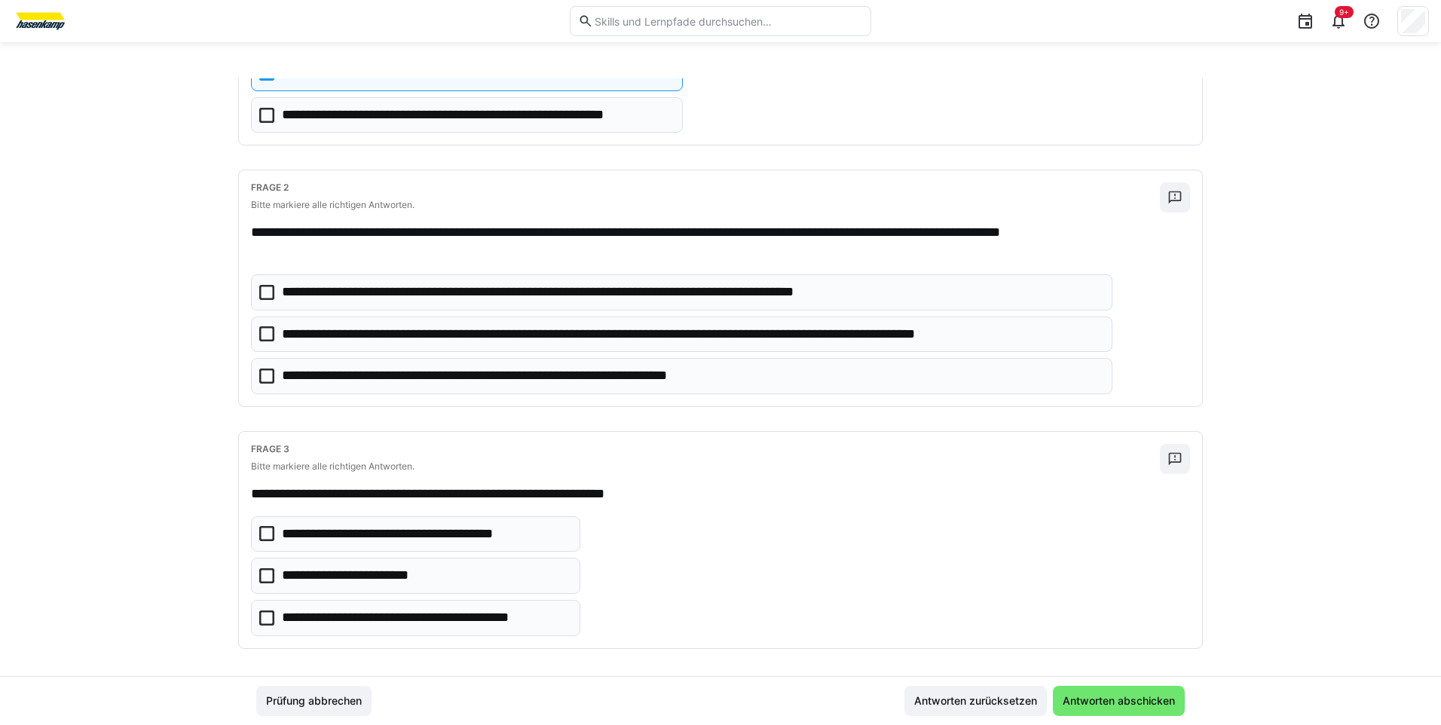
scroll to position [226, 0]
click at [264, 328] on icon at bounding box center [266, 332] width 15 height 15
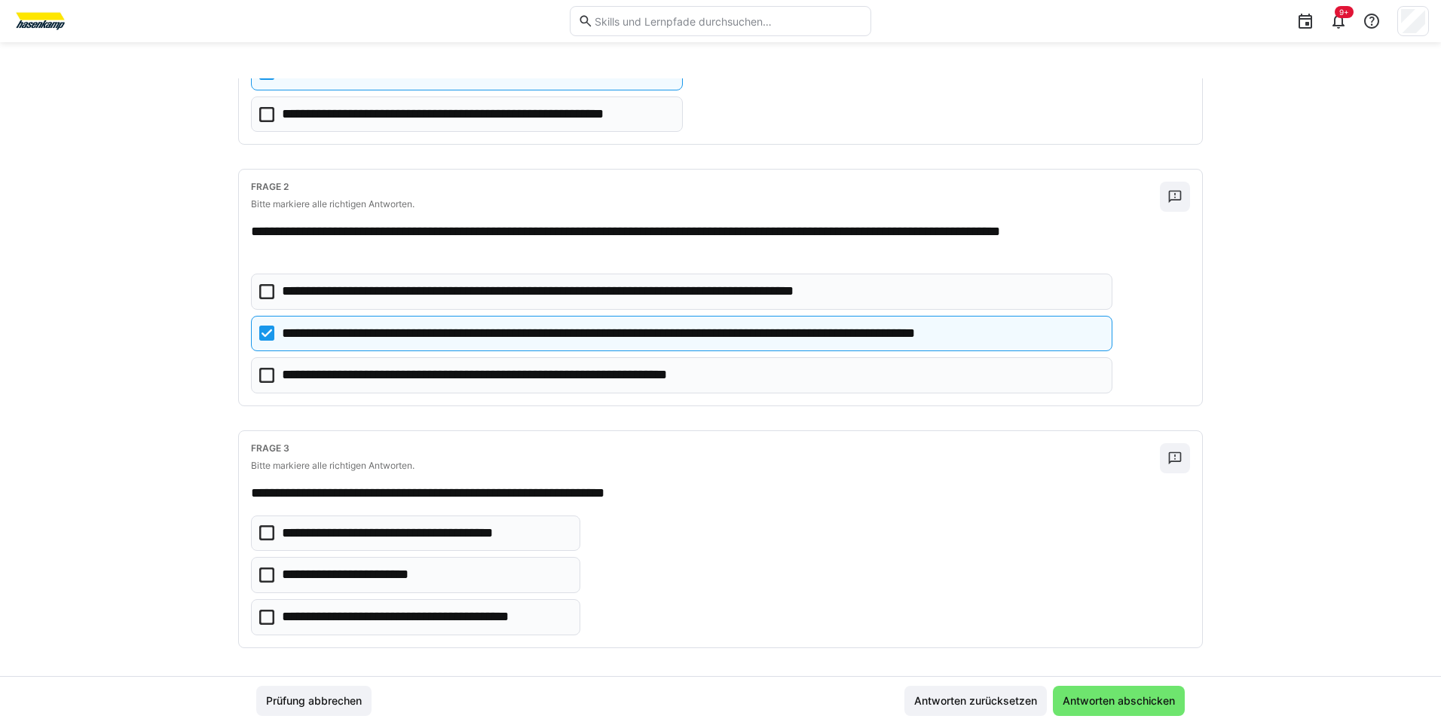
click at [264, 376] on icon at bounding box center [266, 375] width 15 height 15
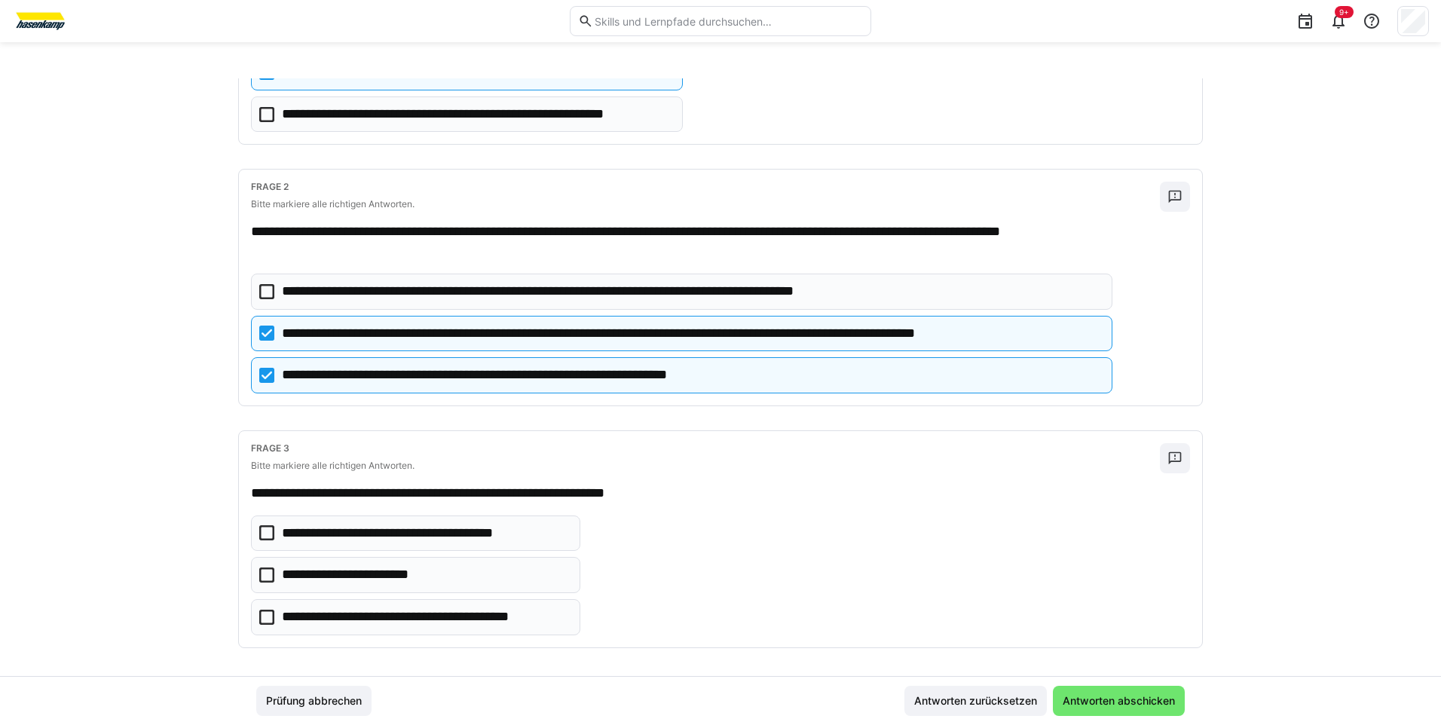
click at [265, 614] on icon at bounding box center [266, 617] width 15 height 15
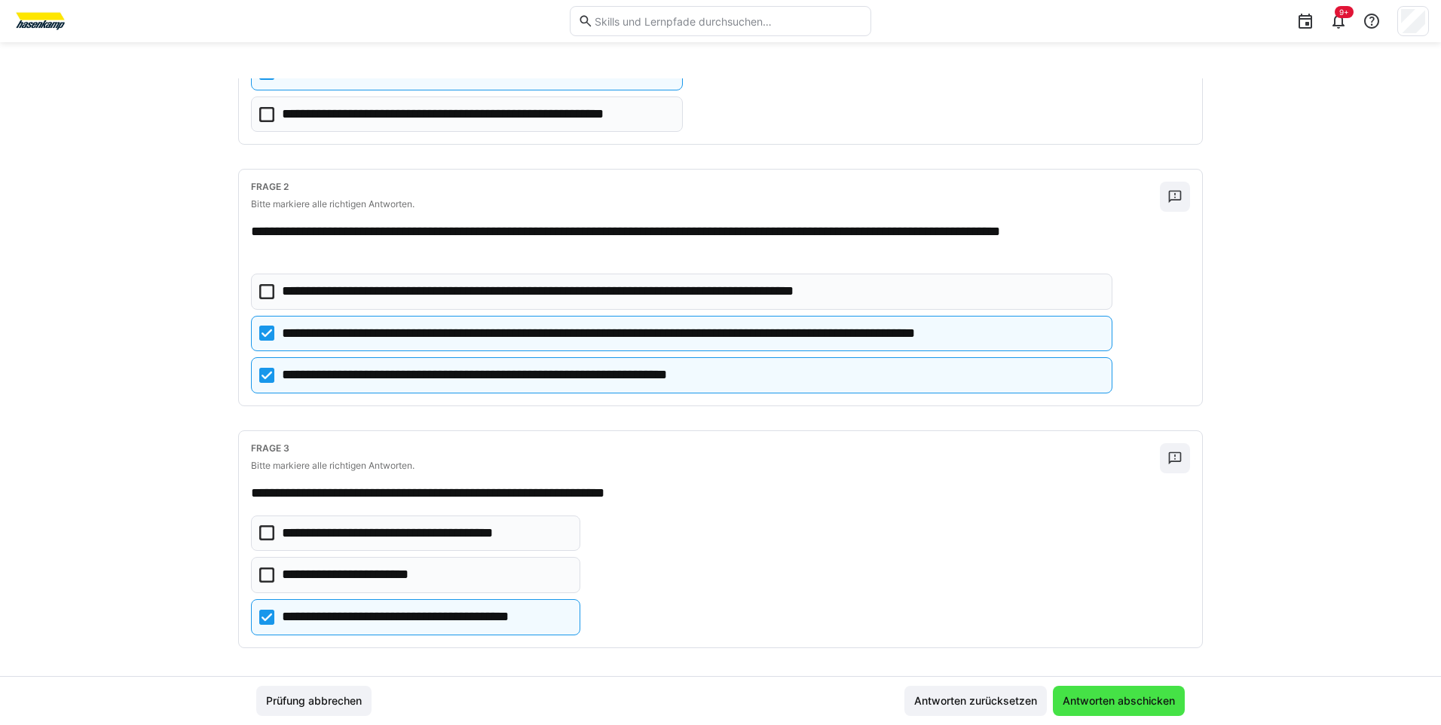
click at [1099, 707] on span "Antworten abschicken" at bounding box center [1118, 700] width 117 height 15
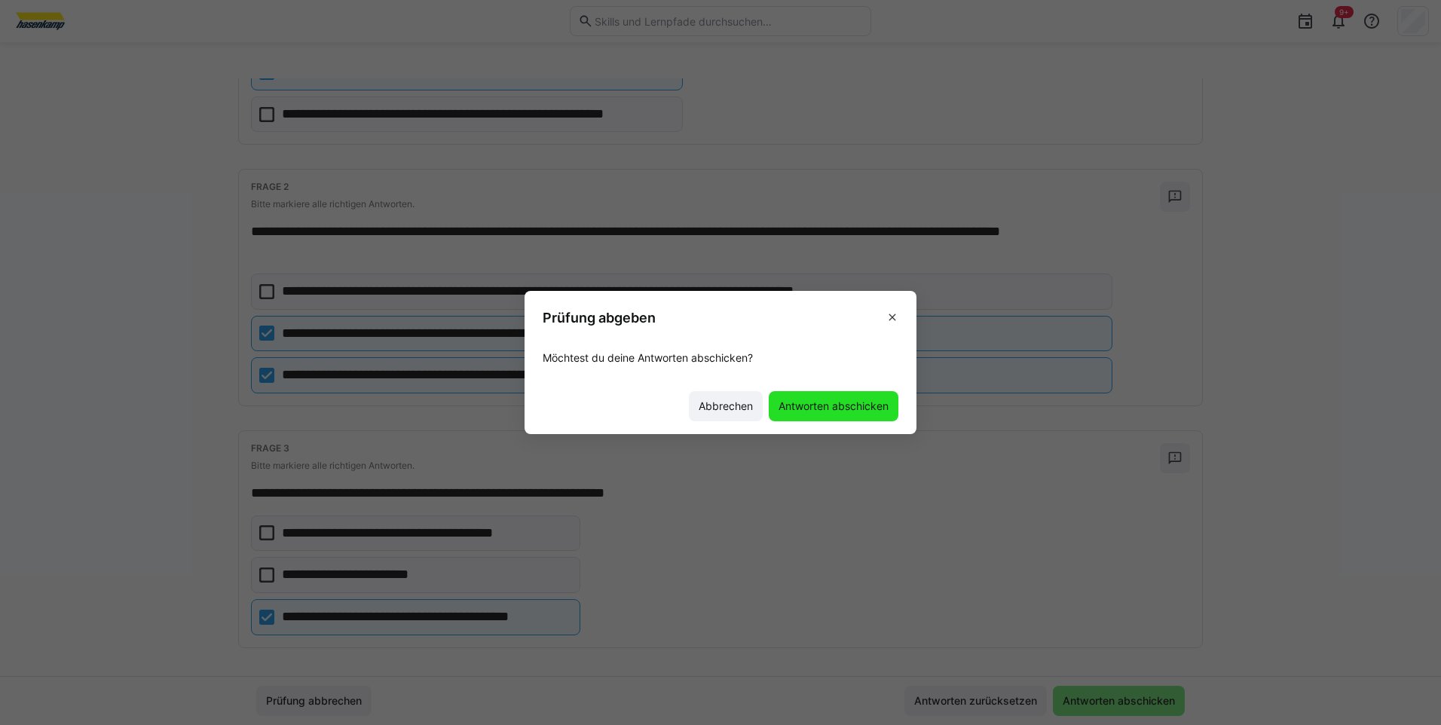
click at [873, 408] on span "Antworten abschicken" at bounding box center [833, 406] width 115 height 15
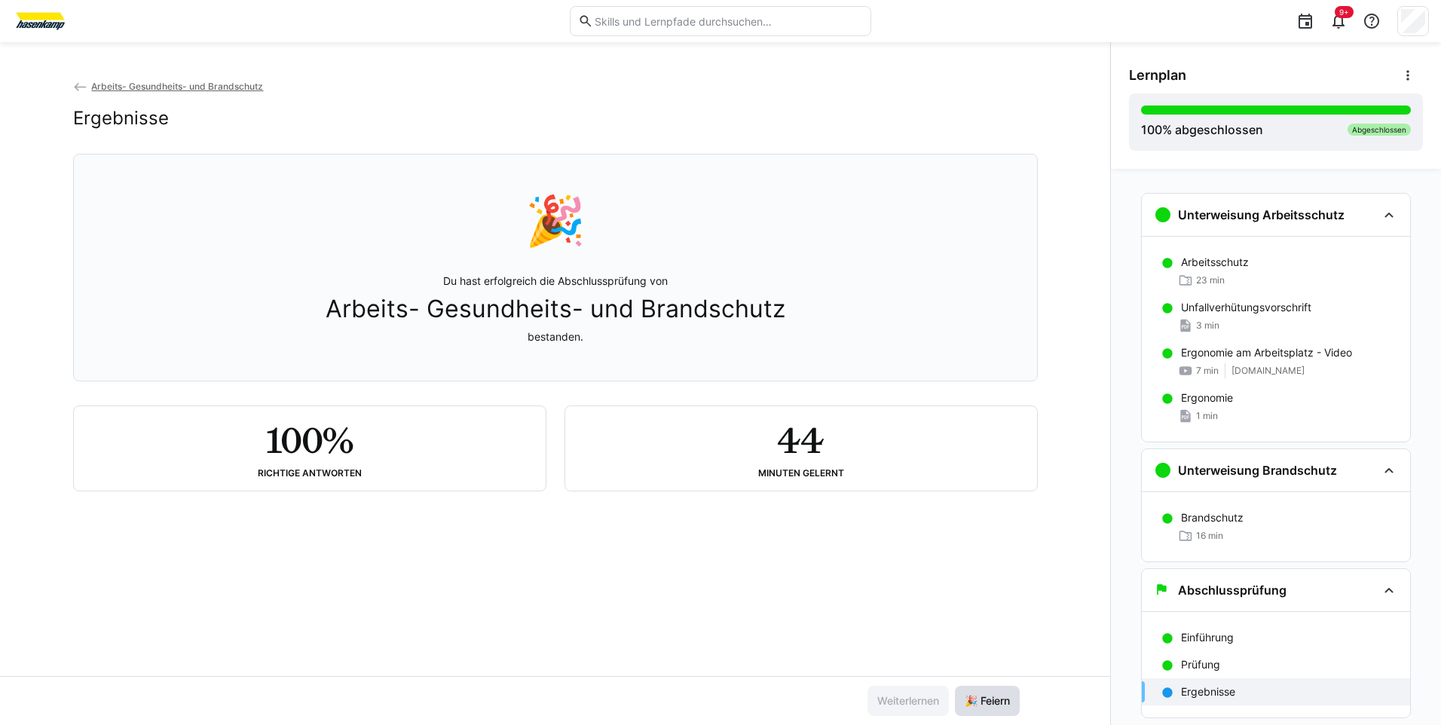
click at [990, 699] on span "🎉 Feiern" at bounding box center [987, 700] width 50 height 15
click at [1000, 704] on span "🎉 Feiern" at bounding box center [987, 700] width 50 height 15
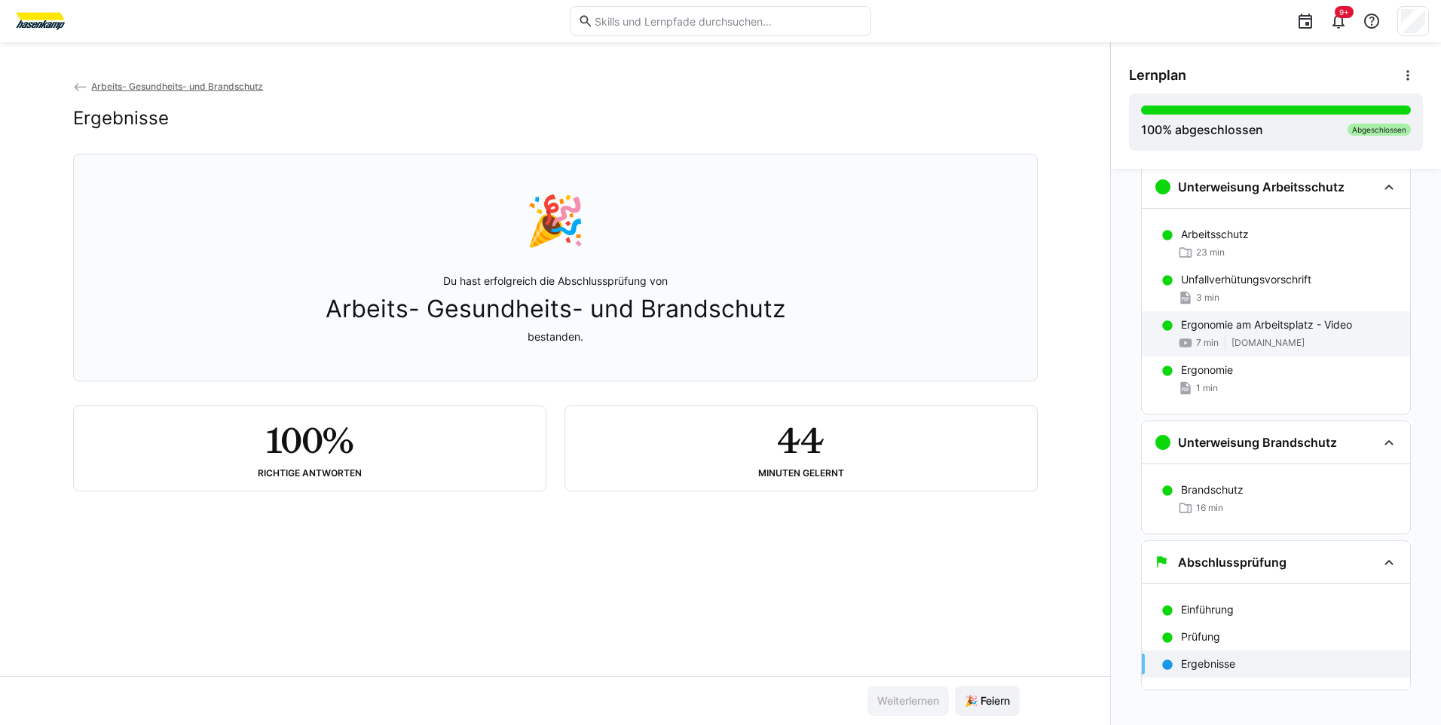
scroll to position [40, 0]
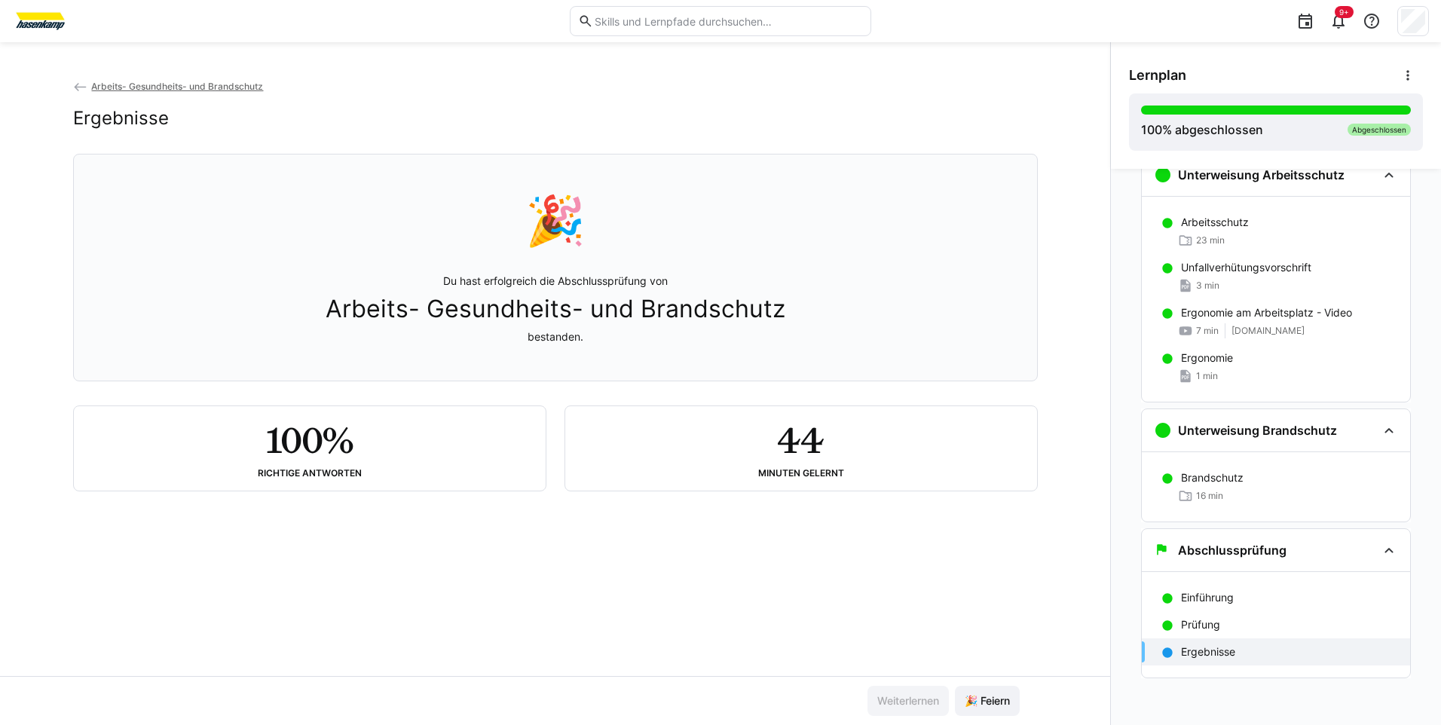
click at [1197, 652] on p "Ergebnisse" at bounding box center [1208, 651] width 54 height 15
click at [994, 699] on span "🎉 Feiern" at bounding box center [987, 700] width 50 height 15
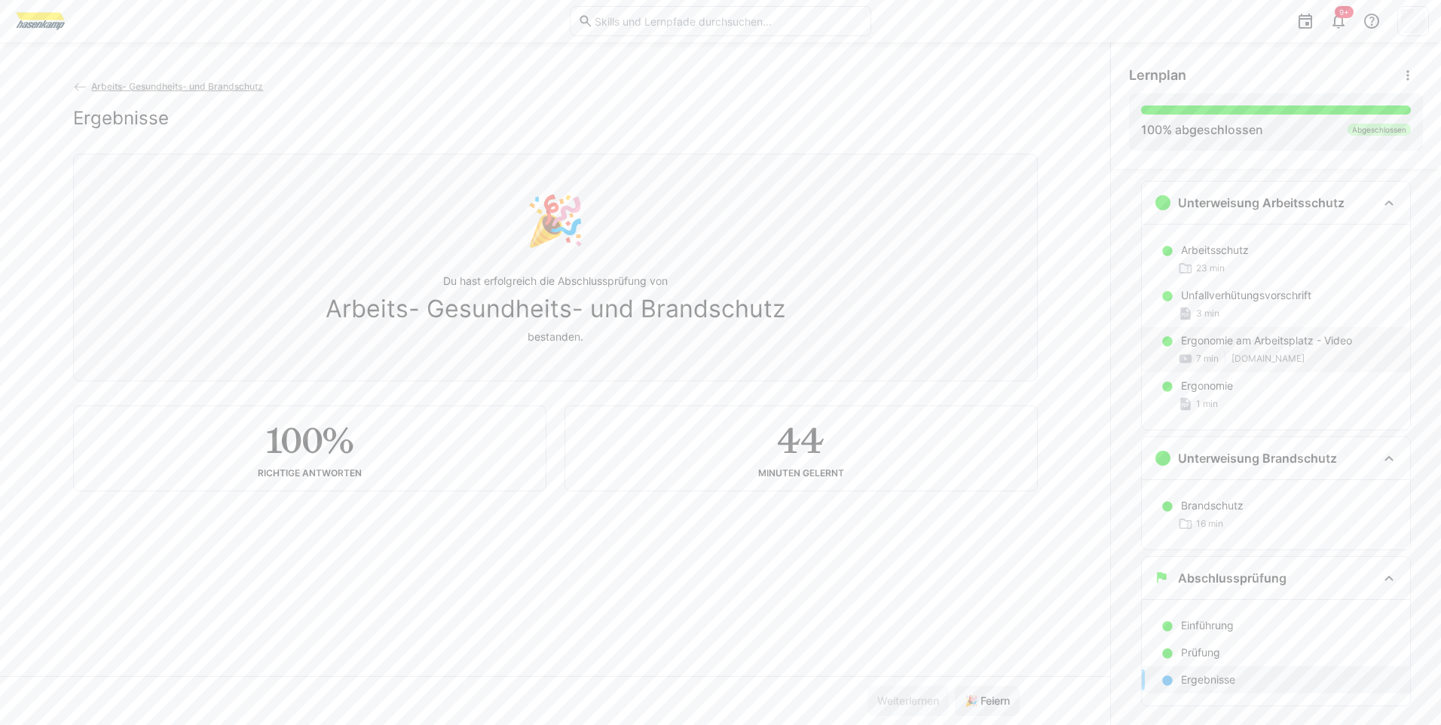
scroll to position [0, 0]
